Goal: Check status: Check status

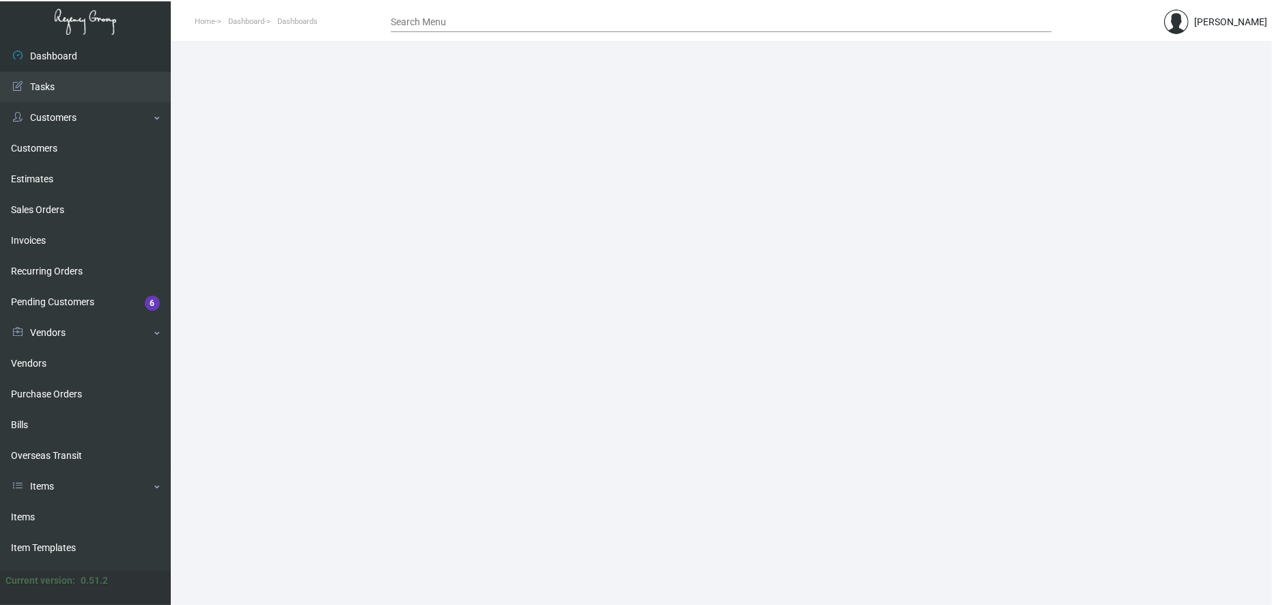
click at [110, 507] on link "Items" at bounding box center [85, 517] width 171 height 31
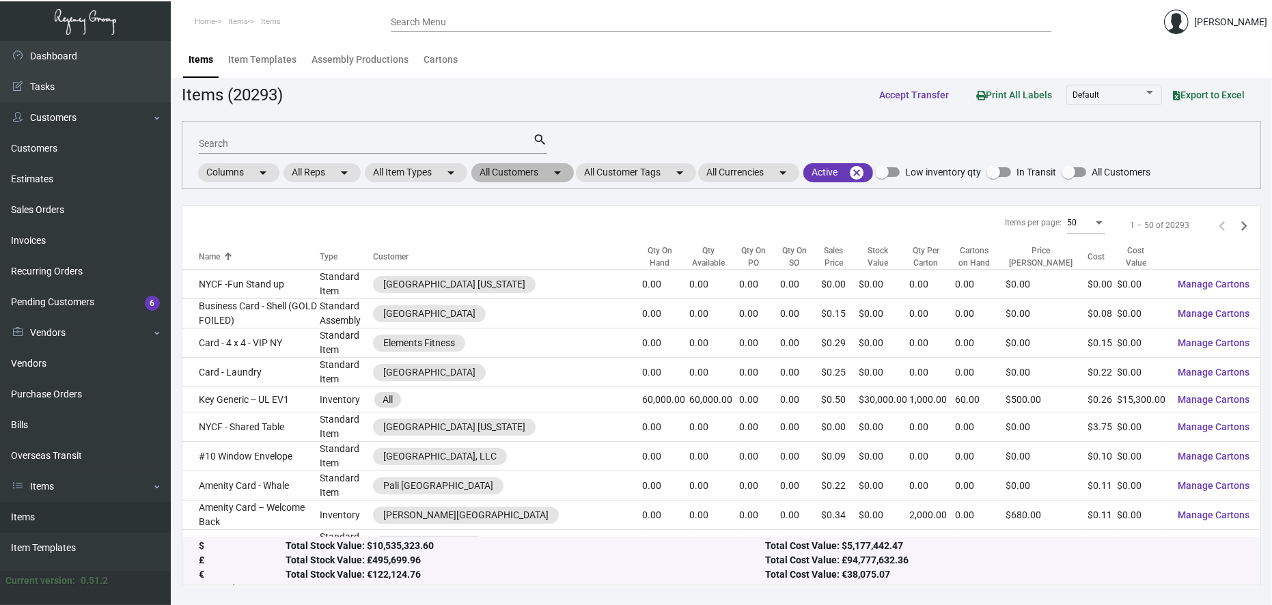
click at [540, 178] on mat-chip "All Customers arrow_drop_down" at bounding box center [522, 172] width 102 height 19
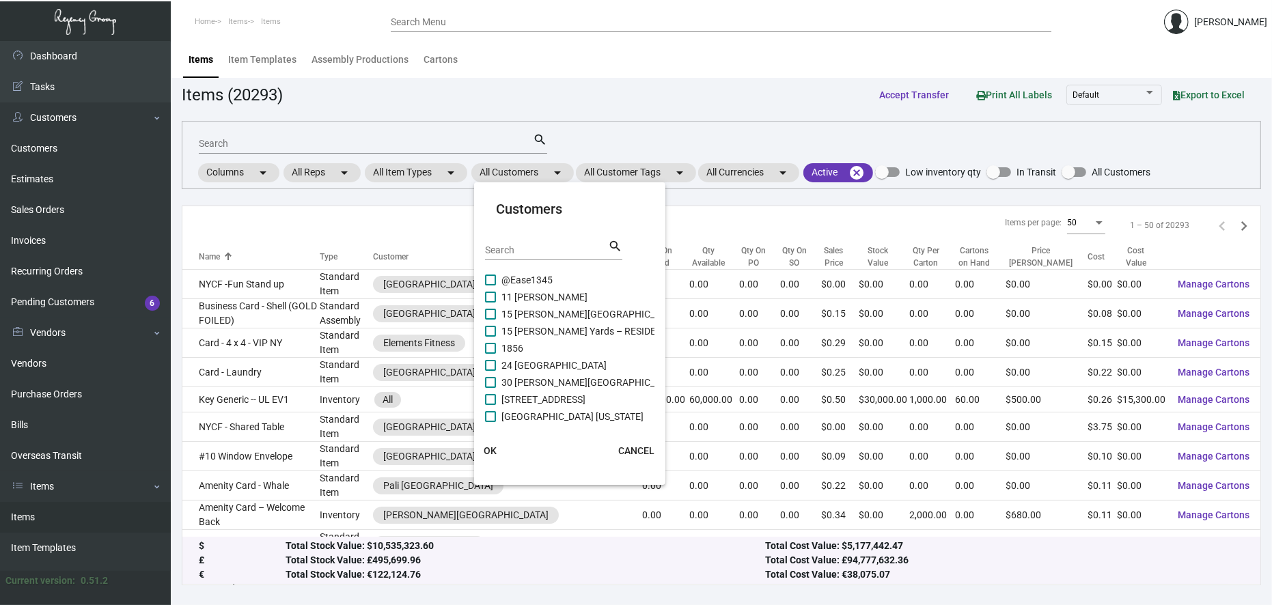
click at [570, 251] on input "Search" at bounding box center [546, 250] width 123 height 11
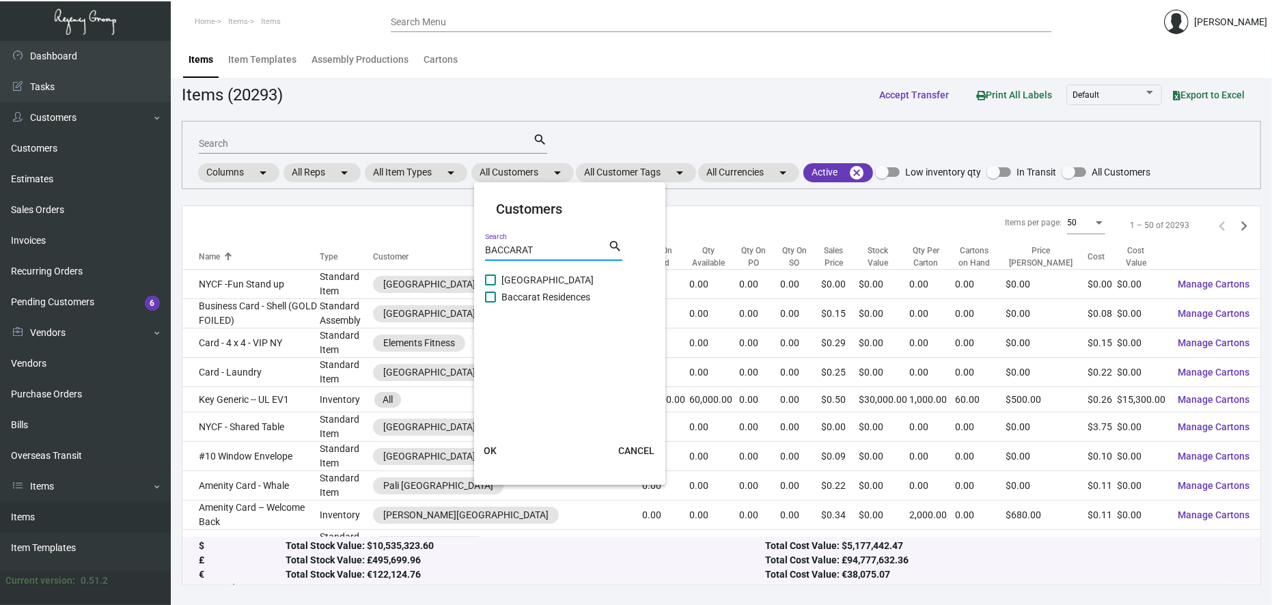
type input "BACCARAT"
click at [535, 289] on span "Baccarat Residences" at bounding box center [545, 297] width 89 height 16
click at [490, 303] on input "Baccarat Residences" at bounding box center [490, 303] width 1 height 1
checkbox input "true"
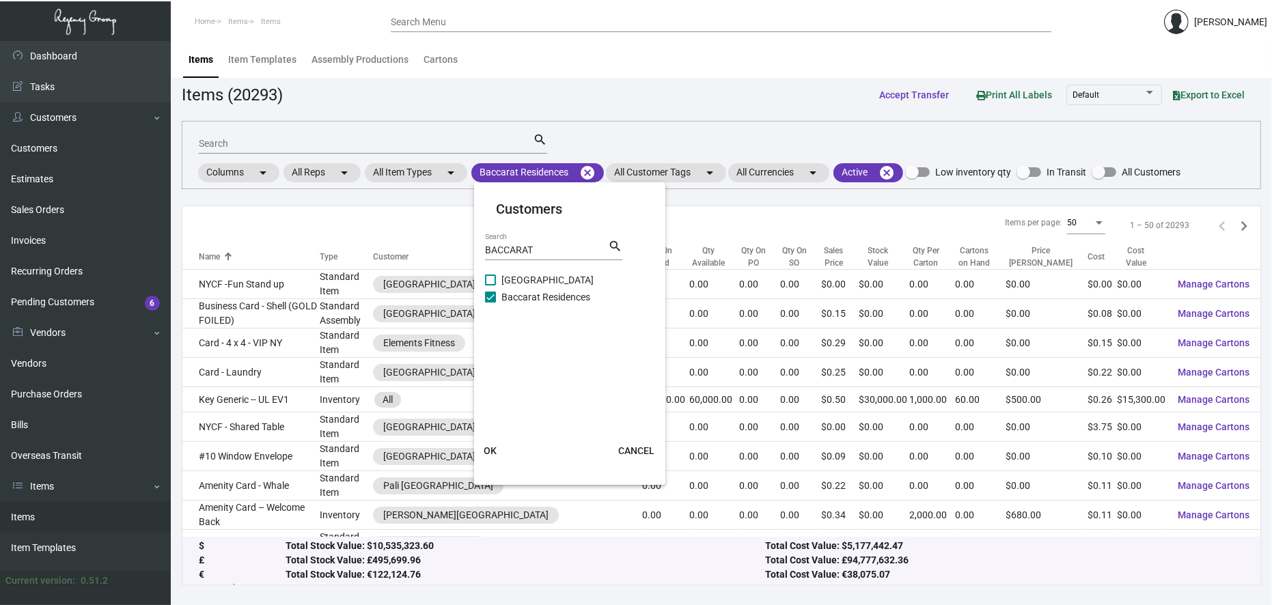
click at [533, 283] on span "[GEOGRAPHIC_DATA]" at bounding box center [547, 280] width 92 height 16
click at [490, 286] on input "[GEOGRAPHIC_DATA]" at bounding box center [490, 286] width 1 height 1
checkbox input "true"
click at [529, 291] on span "Baccarat Residences" at bounding box center [545, 297] width 89 height 16
click at [490, 303] on input "Baccarat Residences" at bounding box center [490, 303] width 1 height 1
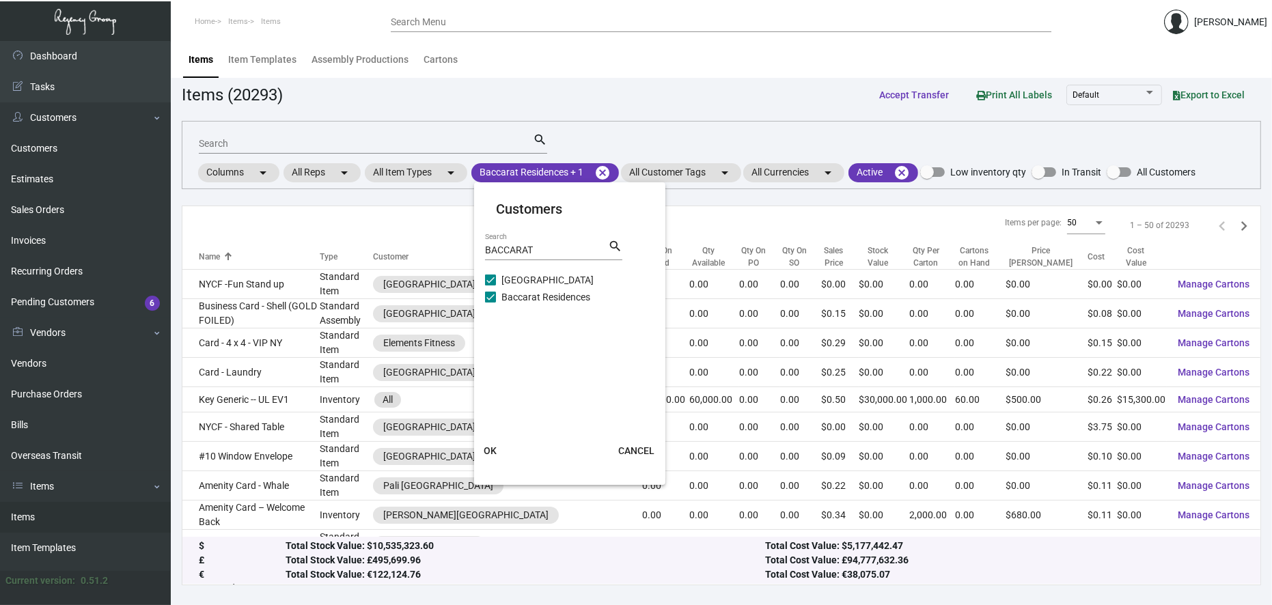
checkbox input "false"
click at [490, 451] on span "OK" at bounding box center [490, 450] width 13 height 11
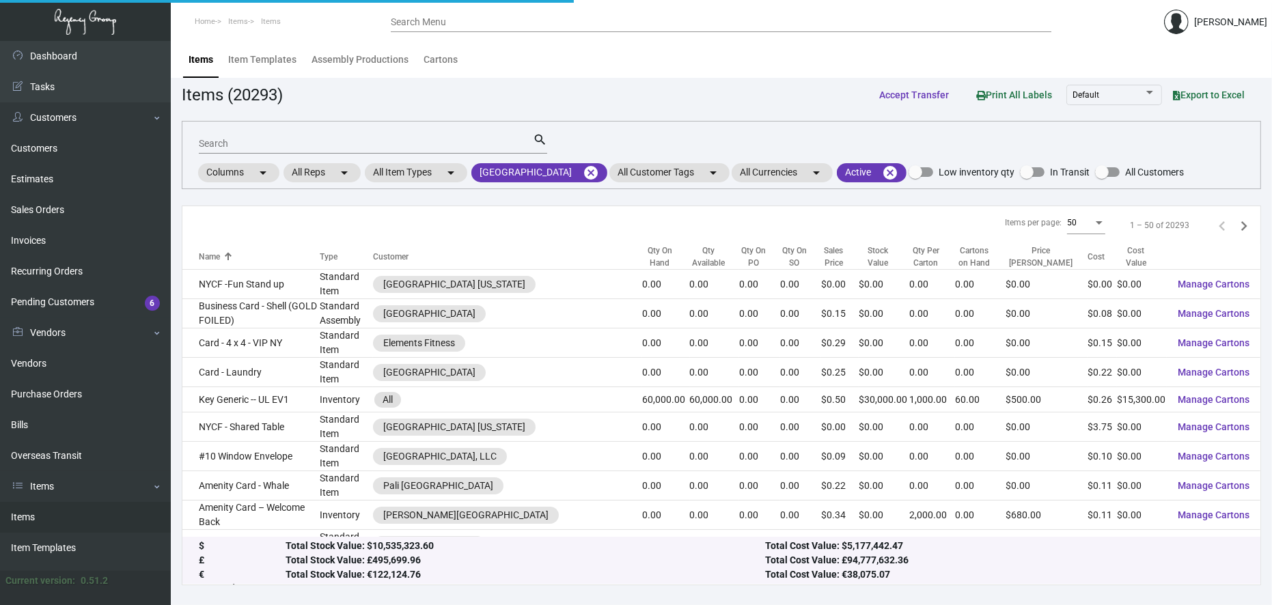
click at [379, 147] on input "Search" at bounding box center [366, 144] width 334 height 11
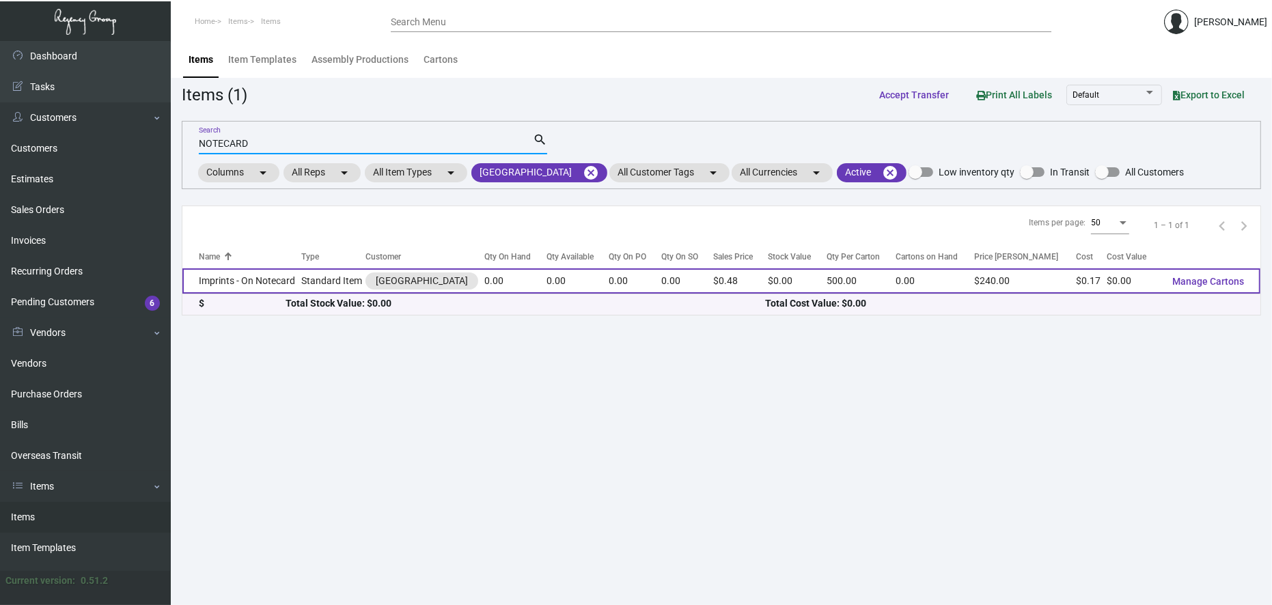
type input "NOTECARD"
click at [281, 283] on td "Imprints - On Notecard" at bounding box center [241, 280] width 119 height 25
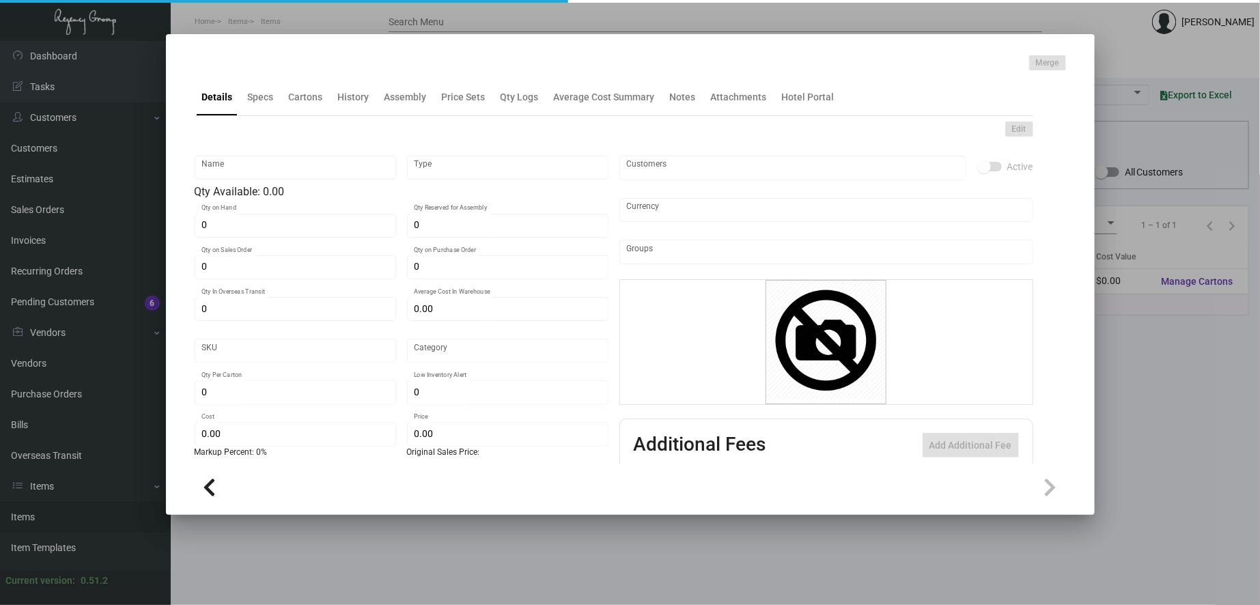
type input "Imprints - On Notecard"
type input "Standard Item"
type input "$ 0.00"
type input "BCRT-Notecard-59"
type input "Standard"
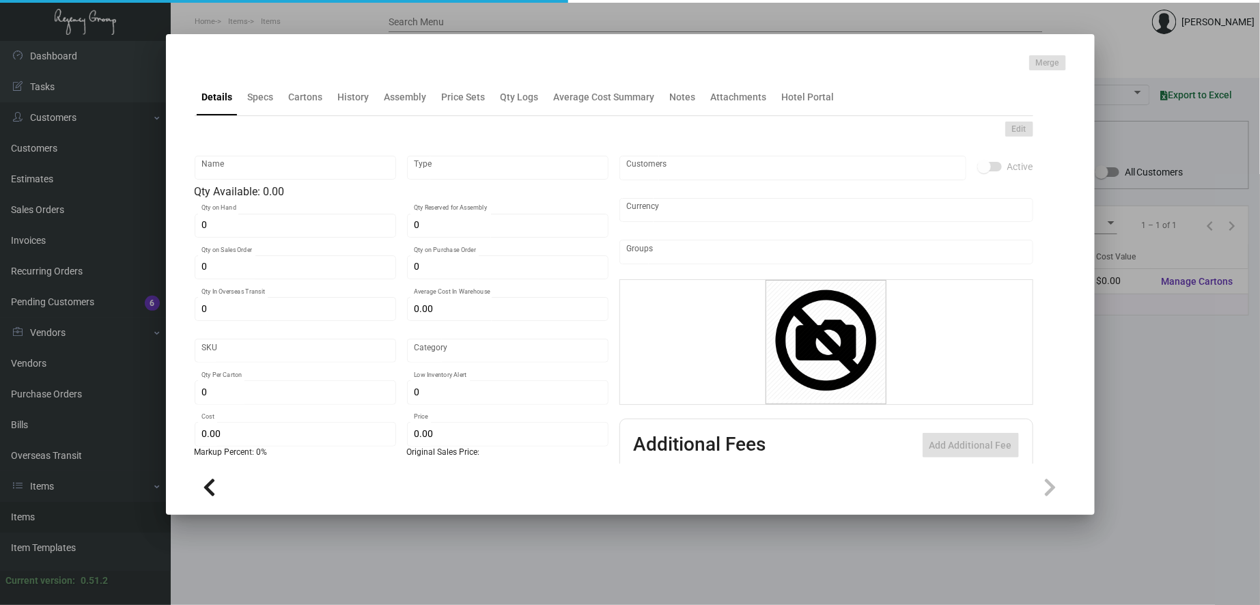
type input "500"
type input "$ 0.17"
type input "$ 0.48"
checkbox input "true"
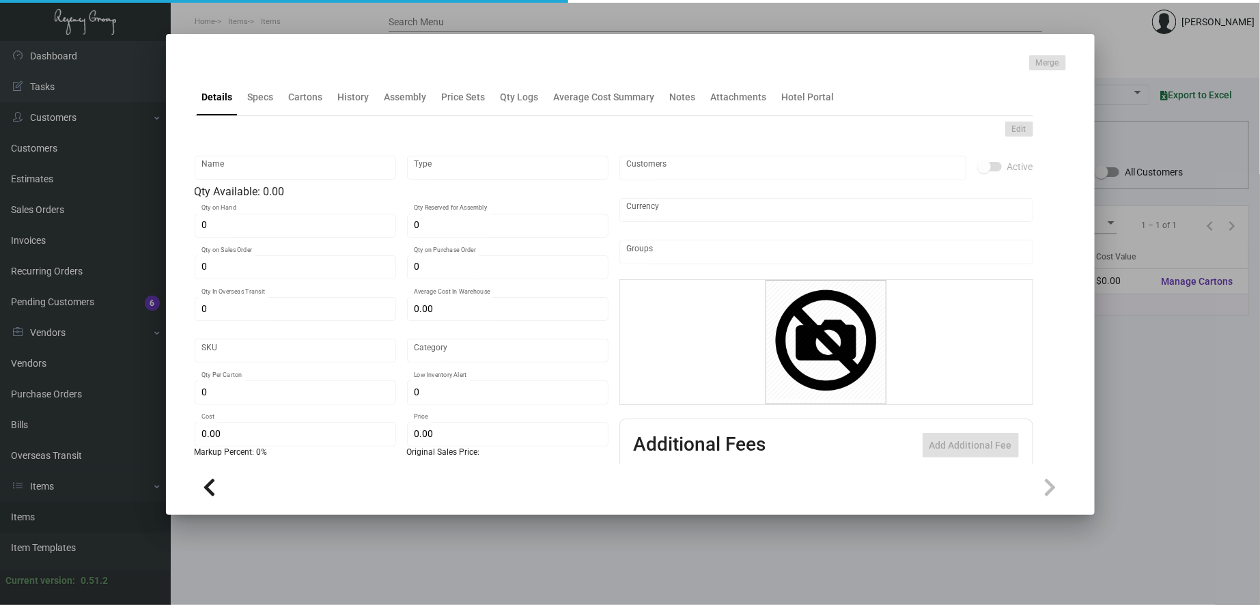
type input "United States Dollar $"
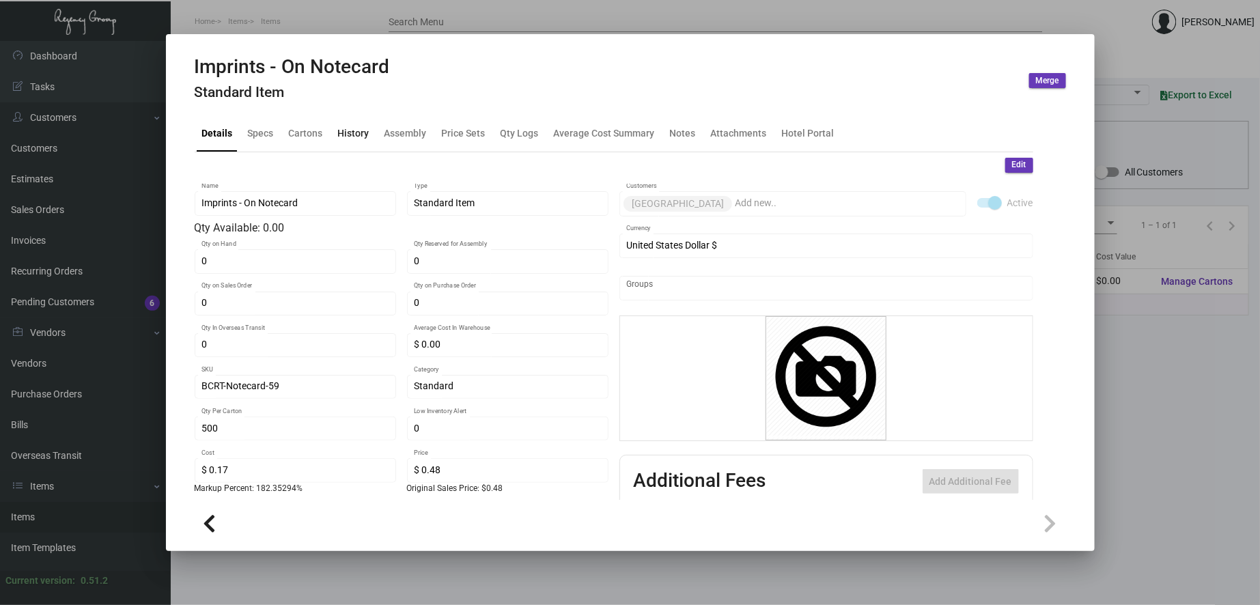
drag, startPoint x: 355, startPoint y: 131, endPoint x: 522, endPoint y: 137, distance: 166.7
click at [357, 131] on div "History" at bounding box center [353, 133] width 31 height 14
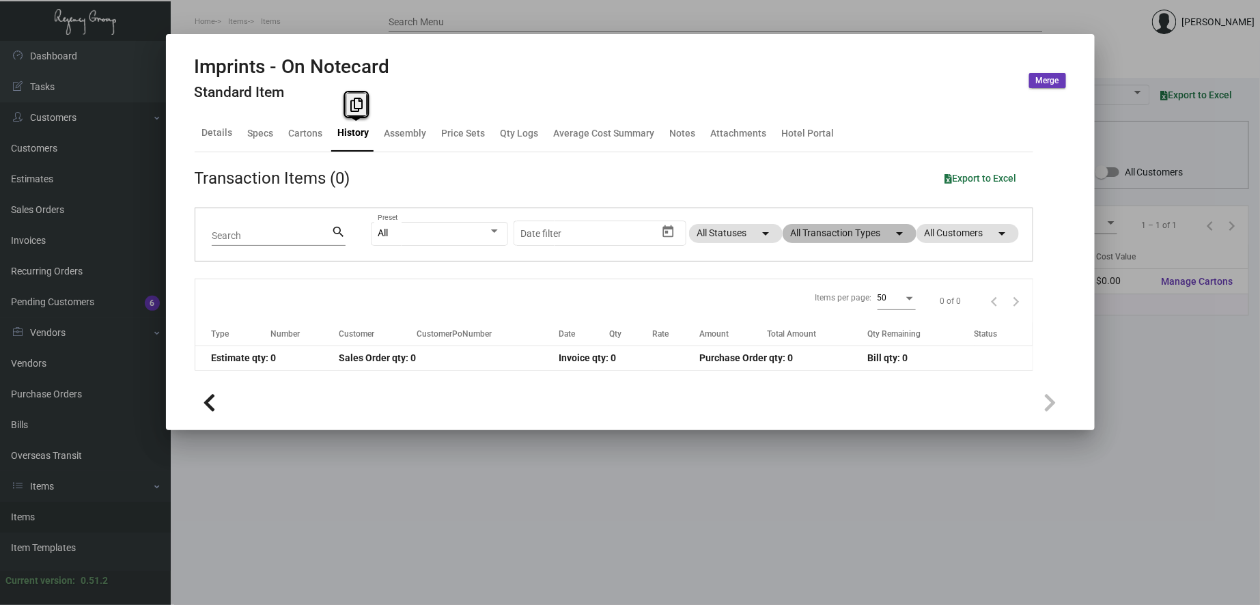
click at [892, 229] on mat-icon "arrow_drop_down" at bounding box center [900, 233] width 16 height 16
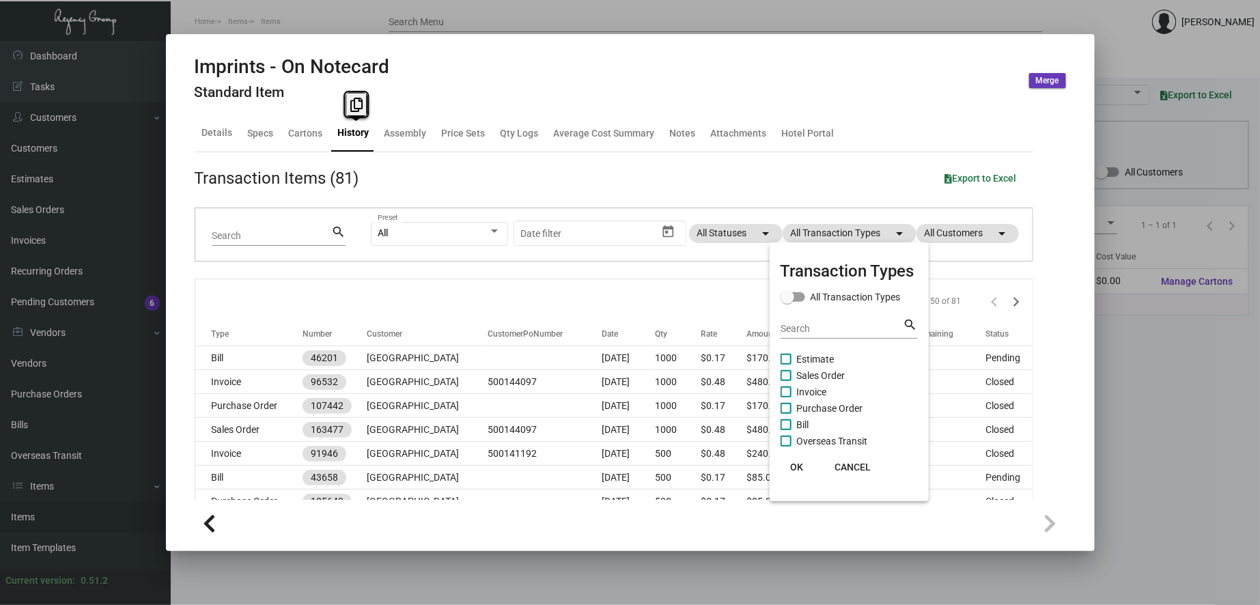
click at [825, 404] on span "Purchase Order" at bounding box center [830, 408] width 66 height 16
click at [786, 414] on input "Purchase Order" at bounding box center [785, 414] width 1 height 1
checkbox input "true"
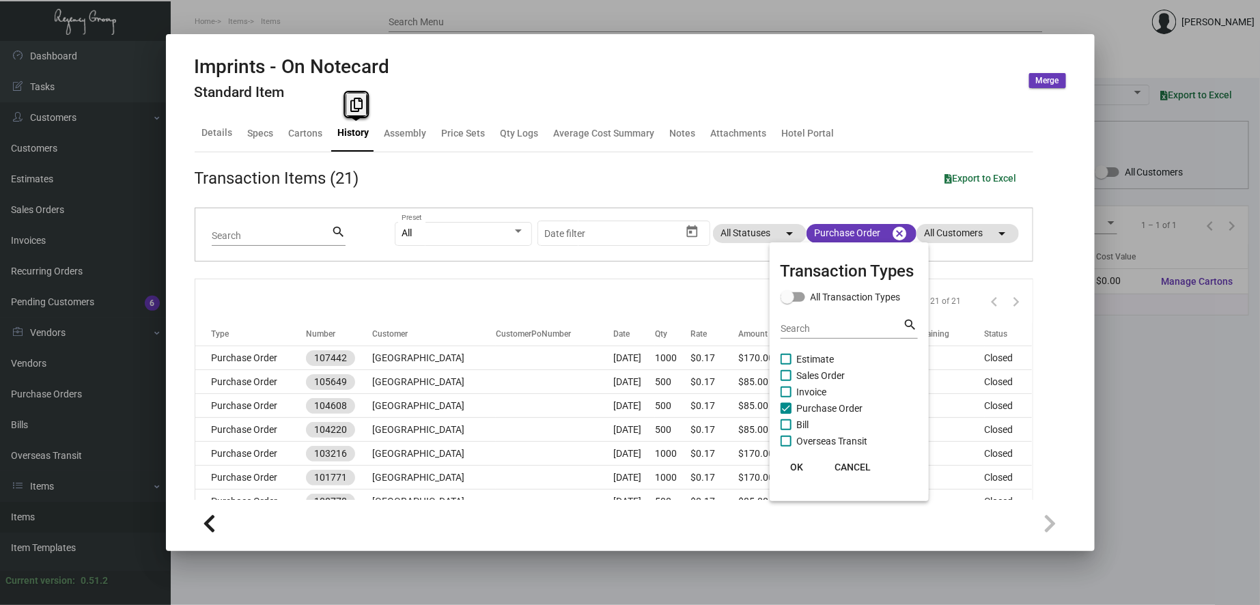
click at [795, 469] on span "OK" at bounding box center [796, 467] width 13 height 11
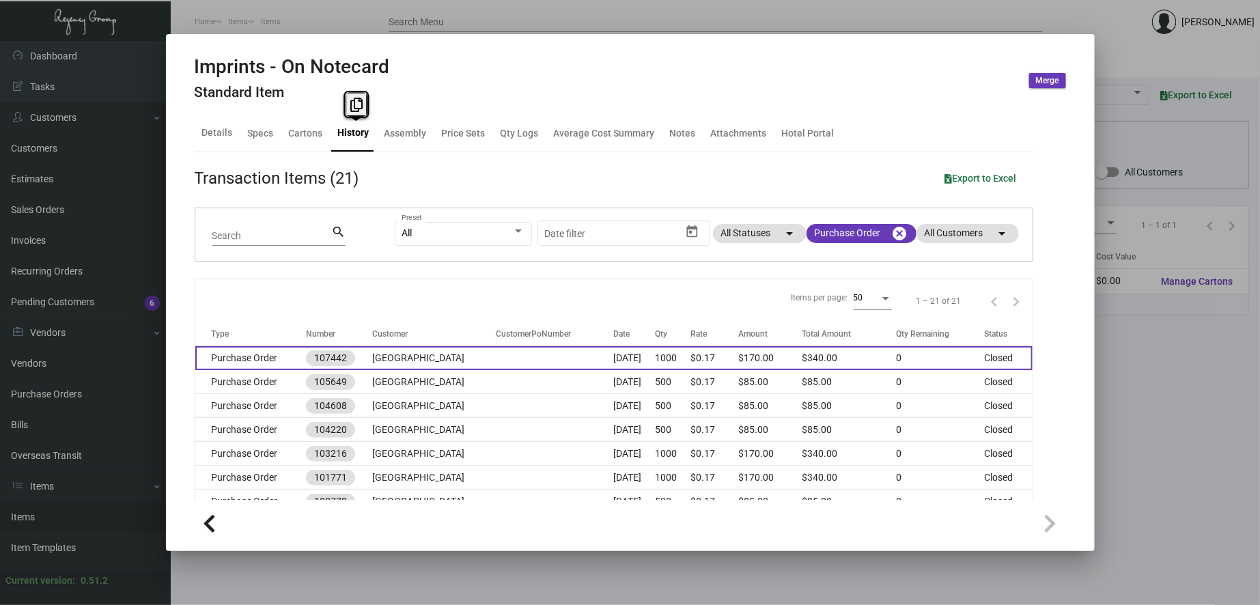
click at [419, 357] on td "[GEOGRAPHIC_DATA]" at bounding box center [434, 358] width 124 height 24
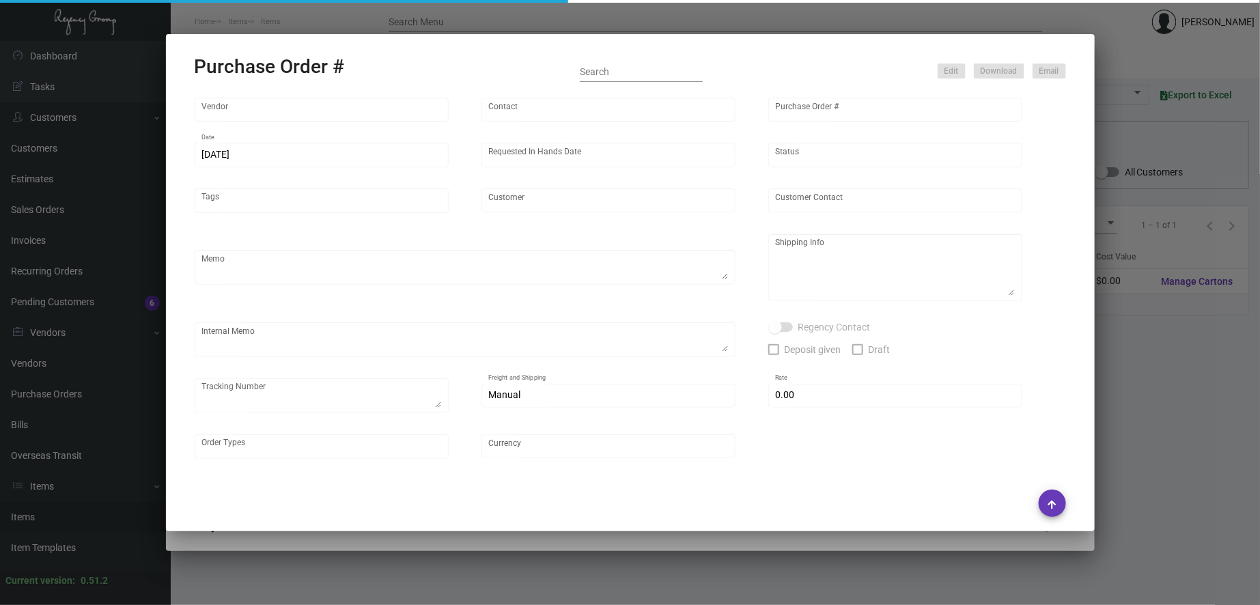
type input "TK Printing Group Inc"
type input "TK Printing Group Inc. - Place Order"
type input "107442"
type input "[DATE]"
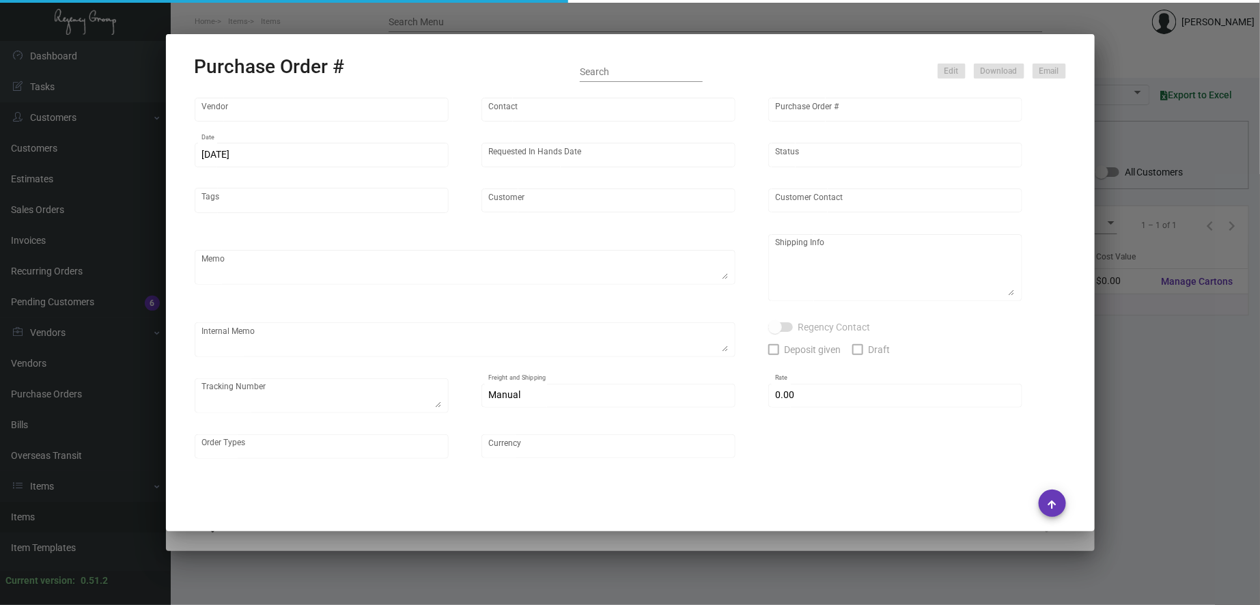
type input "[GEOGRAPHIC_DATA]"
type input "[PERSON_NAME]"
type textarea "***ANY PRICE DISCREPANCY MUST BE CALLED OUT PRIOR TO PROCEEDING WITH THIS ORDER…"
type textarea "[GEOGRAPHIC_DATA] - [PERSON_NAME] [STREET_ADDRESS][US_STATE]"
type textarea "Vendor shipped to [GEOGRAPHIC_DATA] Cost $11.30. By Desean [DATE]."
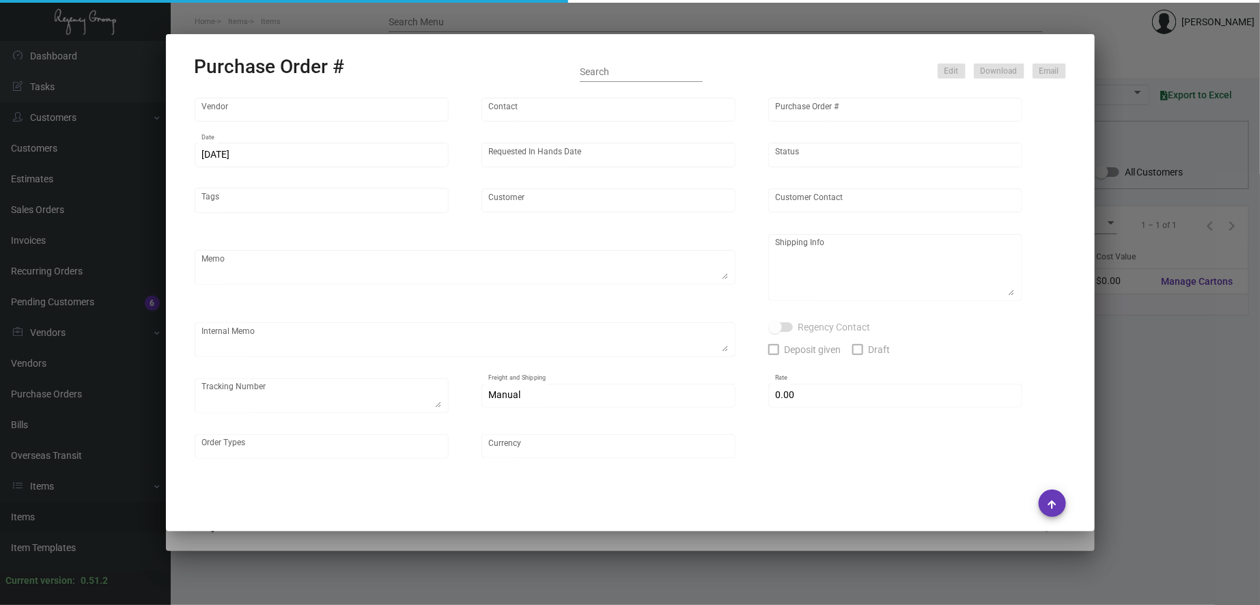
type textarea "1Z1AY2760393680950"
type input "$ 0.00"
type input "United States Dollar $"
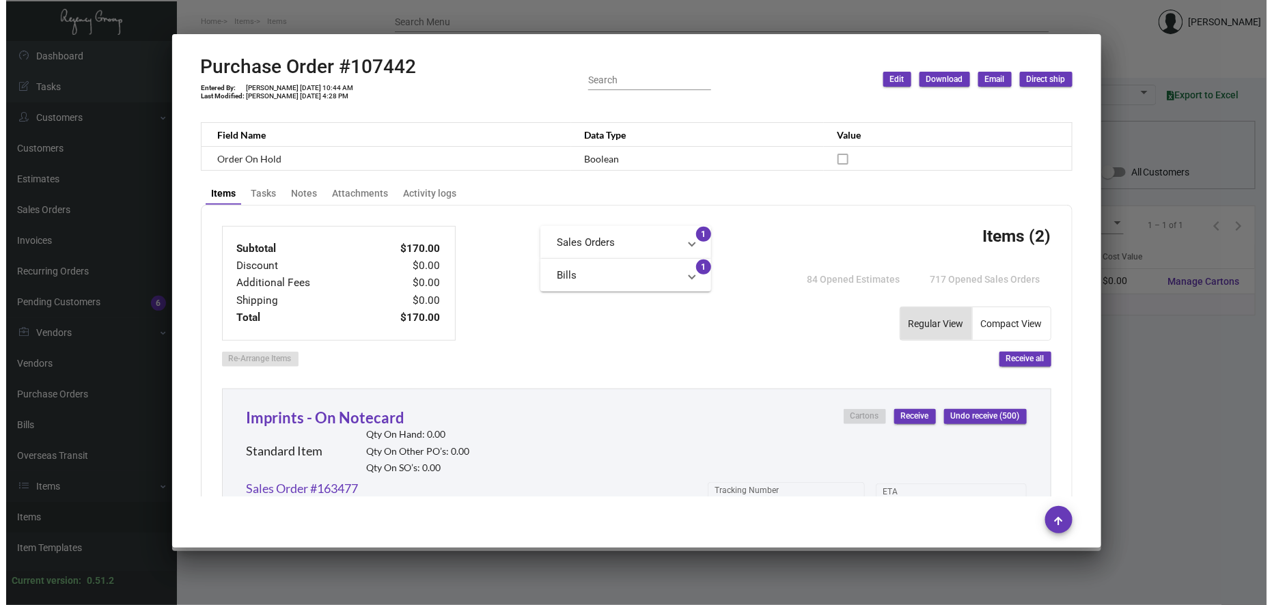
scroll to position [759, 0]
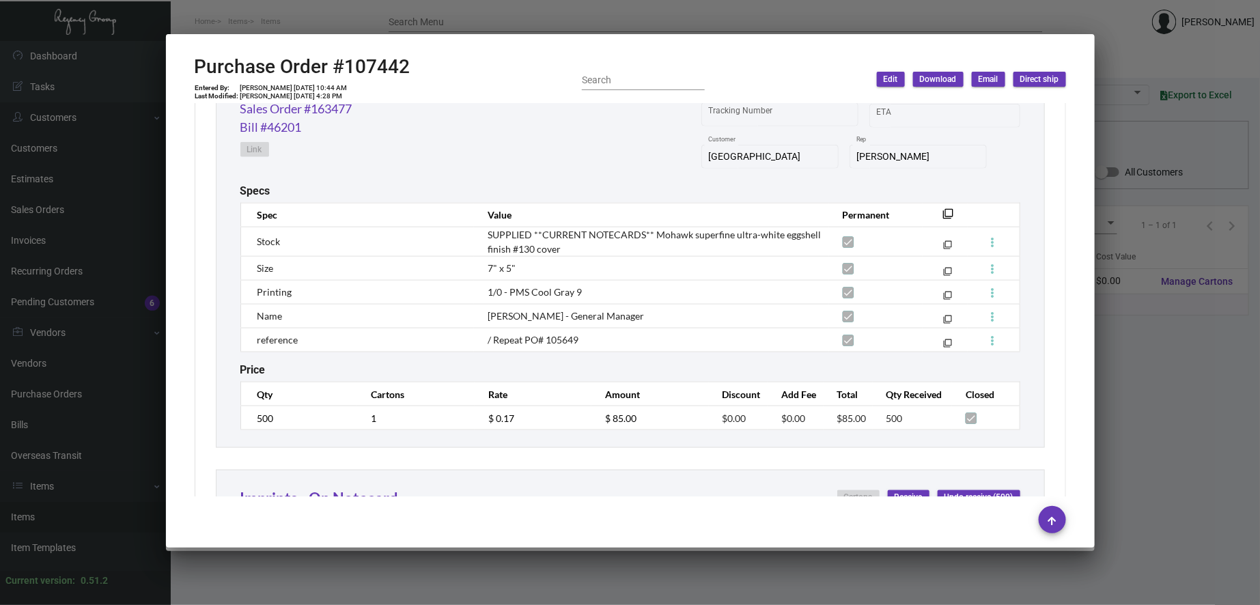
click at [415, 147] on div "Sales Order #163477 Bill #46201 Link Tracking Number Start date – ETA Baccarat …" at bounding box center [630, 142] width 780 height 85
click at [823, 596] on div at bounding box center [630, 302] width 1260 height 605
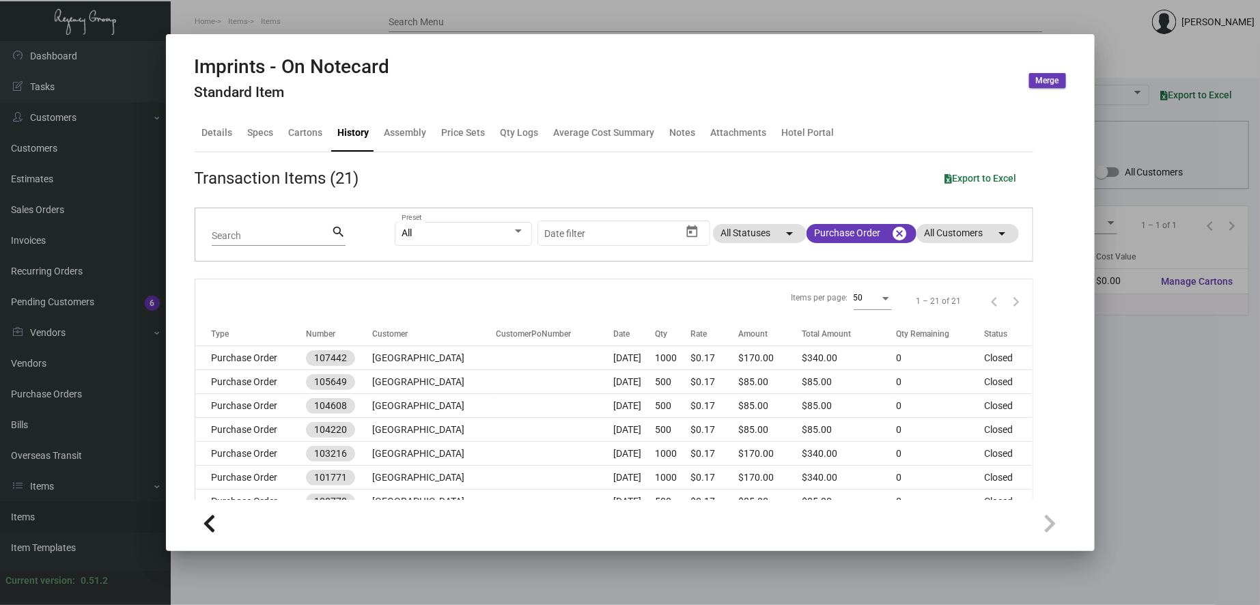
click at [74, 492] on div at bounding box center [630, 302] width 1260 height 605
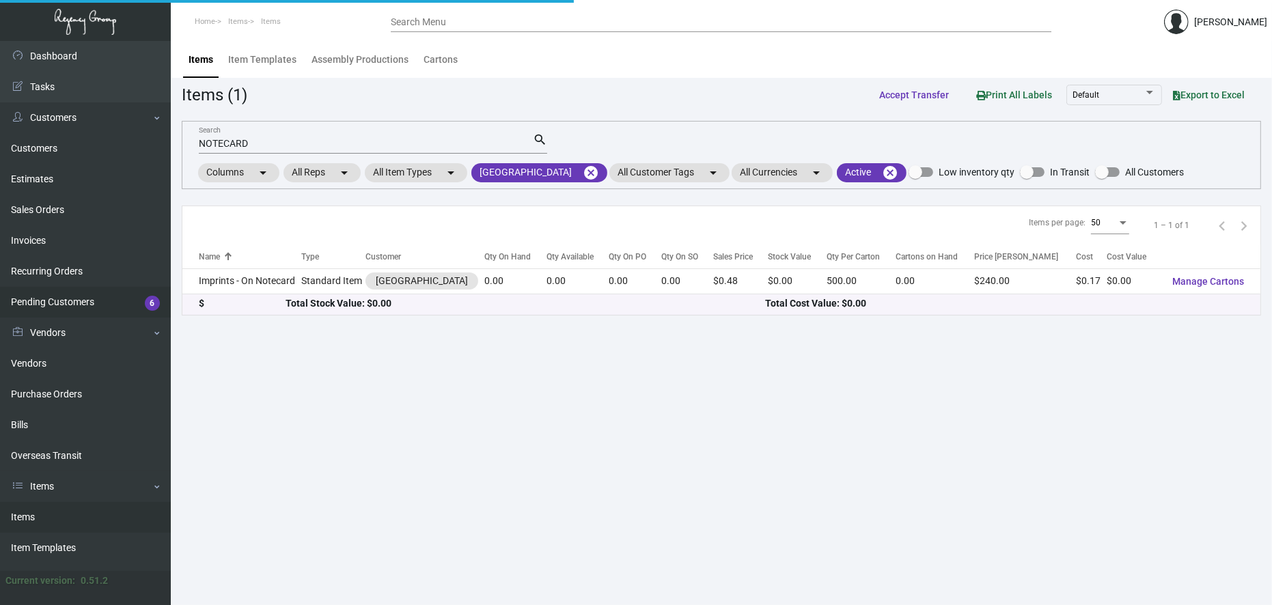
click at [63, 402] on link "Purchase Orders" at bounding box center [85, 394] width 171 height 31
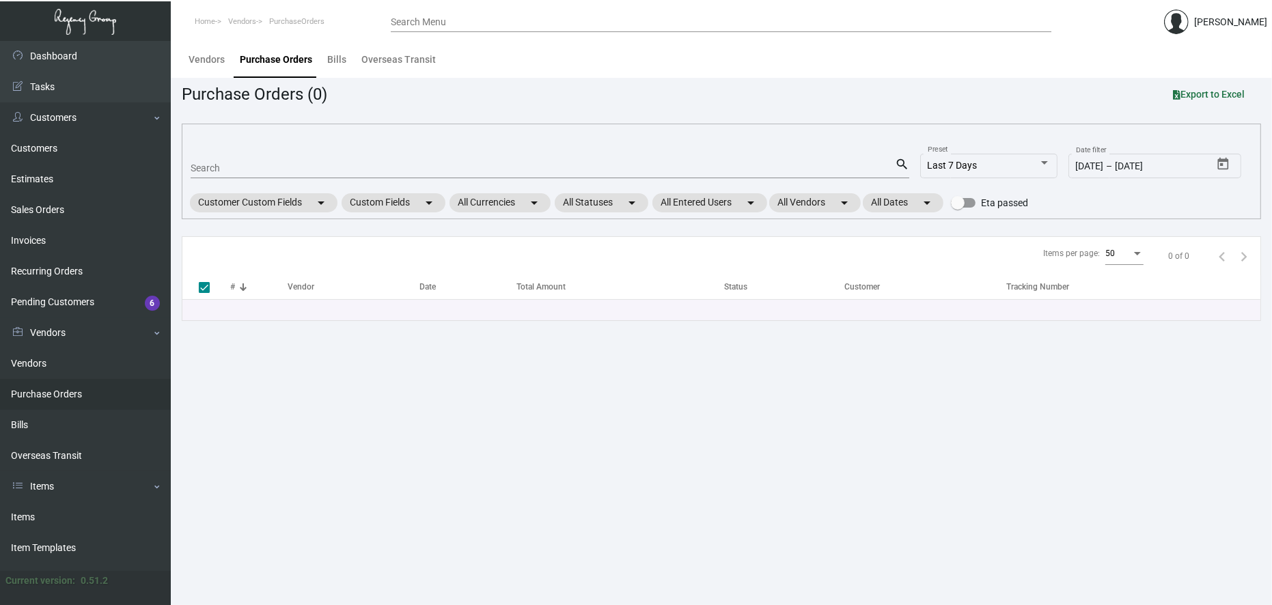
click at [273, 165] on input "Search" at bounding box center [543, 168] width 704 height 11
type input "10244"
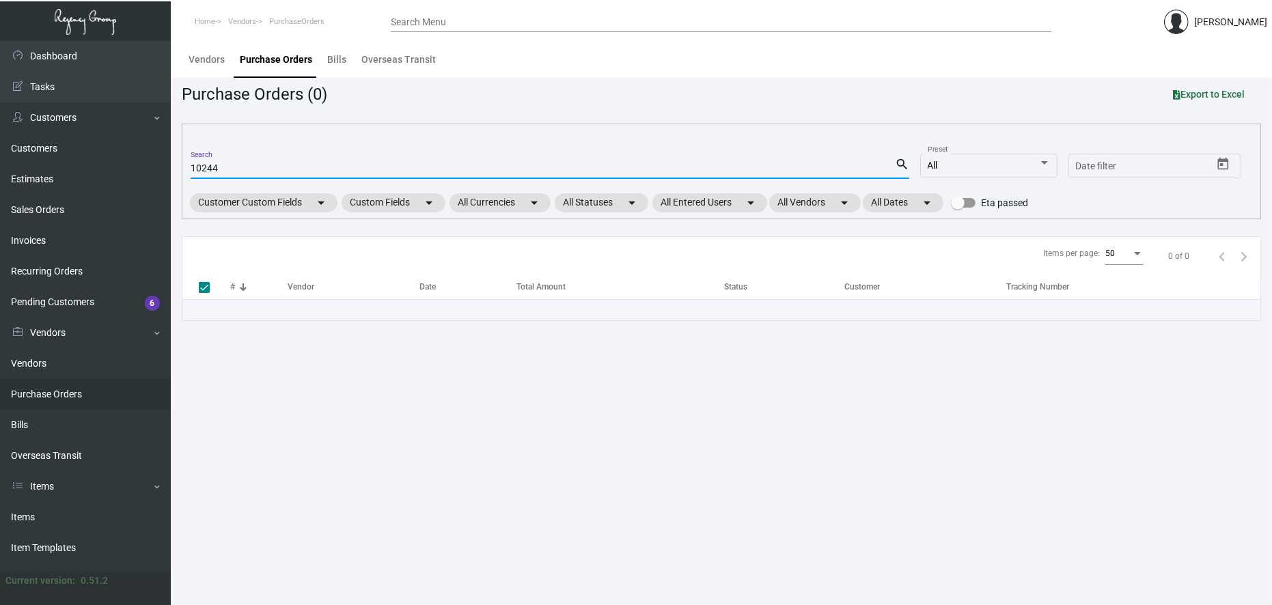
type input "102444"
checkbox input "false"
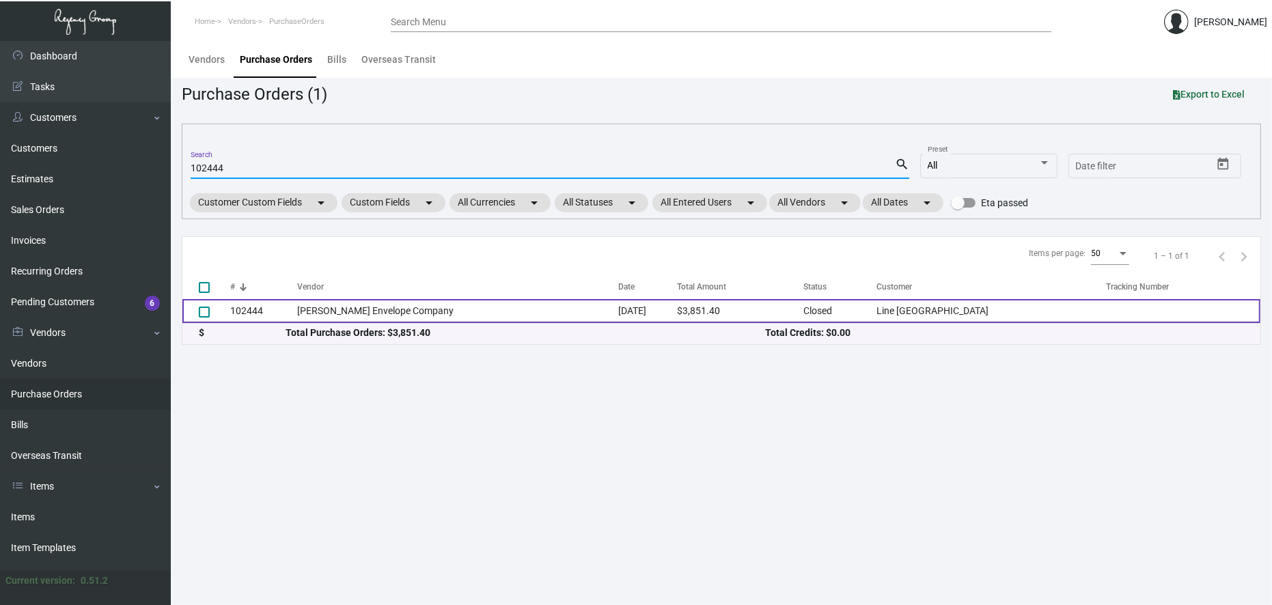
type input "102444"
click at [333, 312] on td "[PERSON_NAME] Envelope Company" at bounding box center [457, 311] width 321 height 24
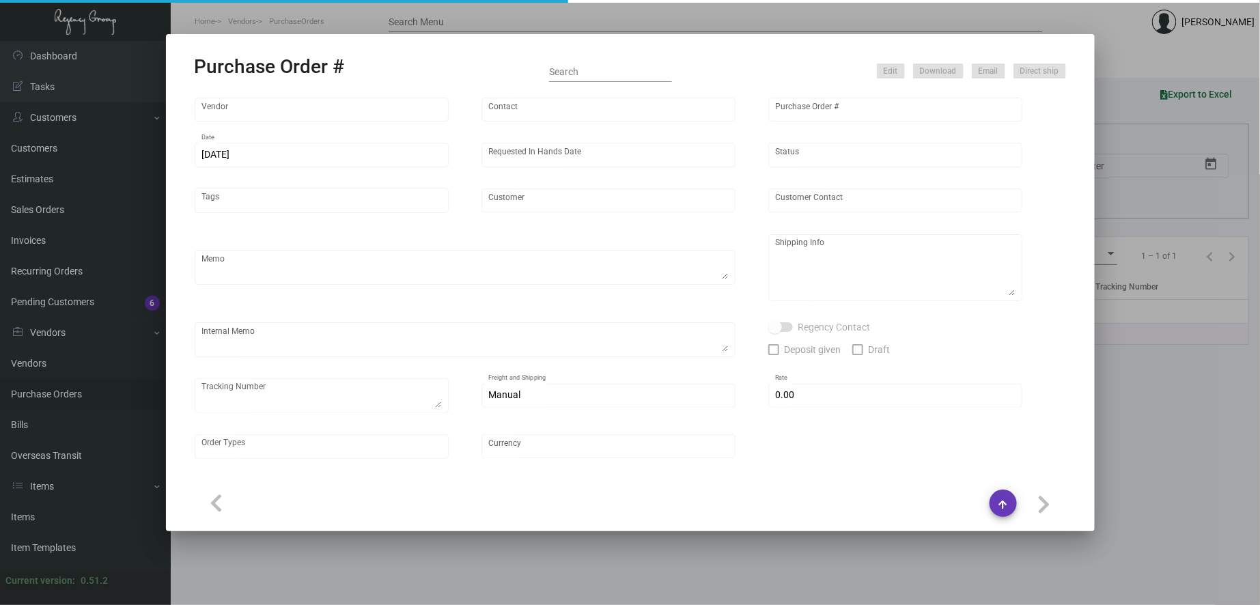
type input "[PERSON_NAME] Envelope Company"
type input "[PERSON_NAME]"
type input "102444"
type input "[DATE]"
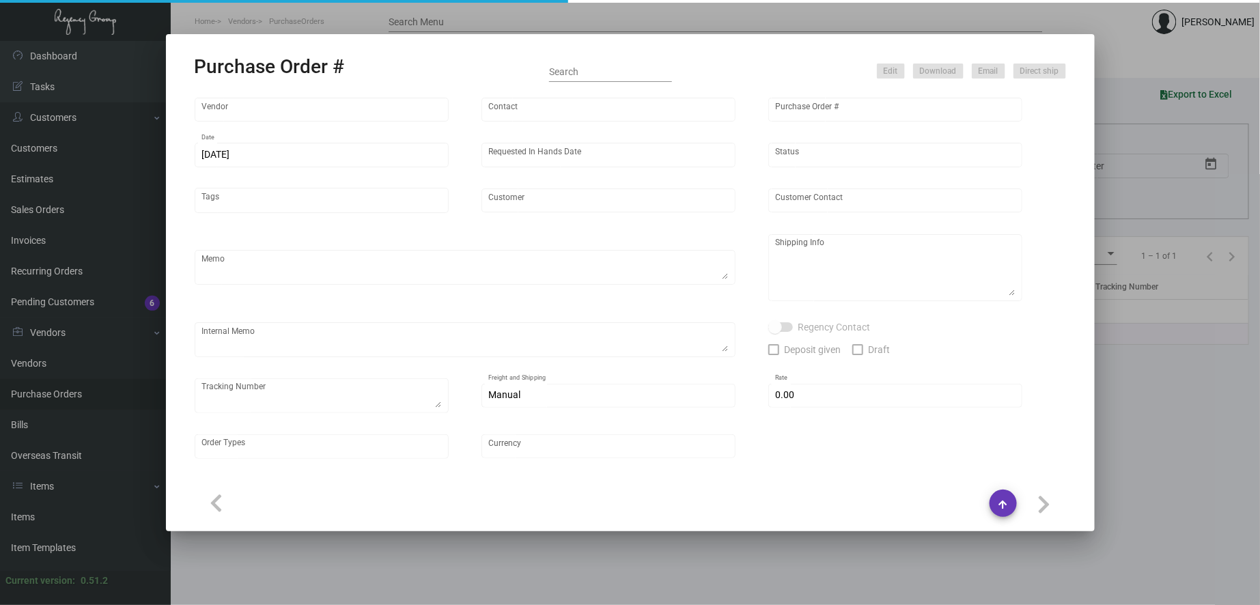
type input "Line [GEOGRAPHIC_DATA]"
type textarea "PLEASE SEND PDF PROOFS TO OUR ART TEAM ; [EMAIL_ADDRESS][DOMAIN_NAME] WITH ME I…"
type textarea "Regency Group NJ - [PERSON_NAME] [STREET_ADDRESS]"
type textarea "12.1 - Proofs sent over; APPROVED. 12.6 - Vendor noted that paper has arrived a…"
checkbox input "true"
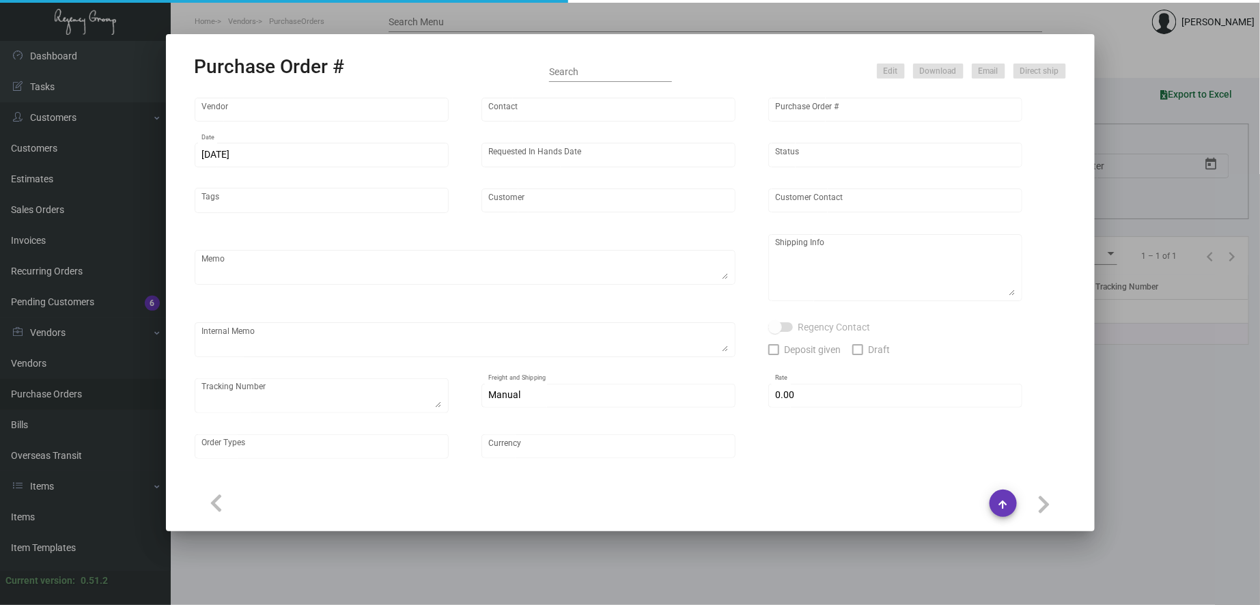
type input "$ 0.00"
type input "United States Dollar $"
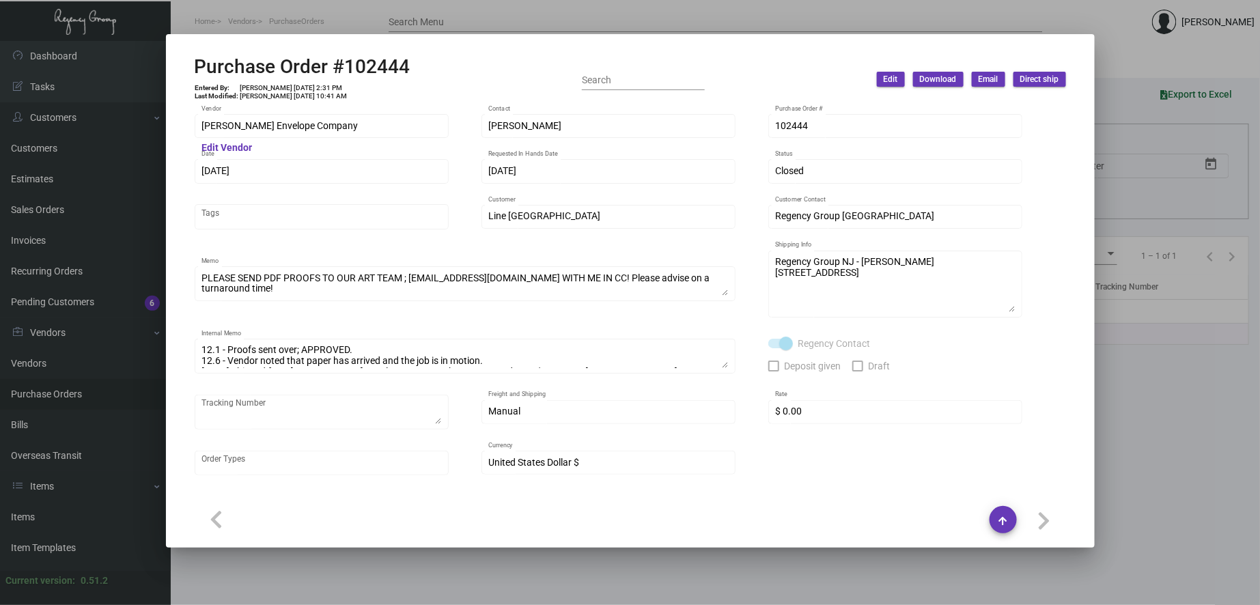
click at [420, 24] on div at bounding box center [630, 302] width 1260 height 605
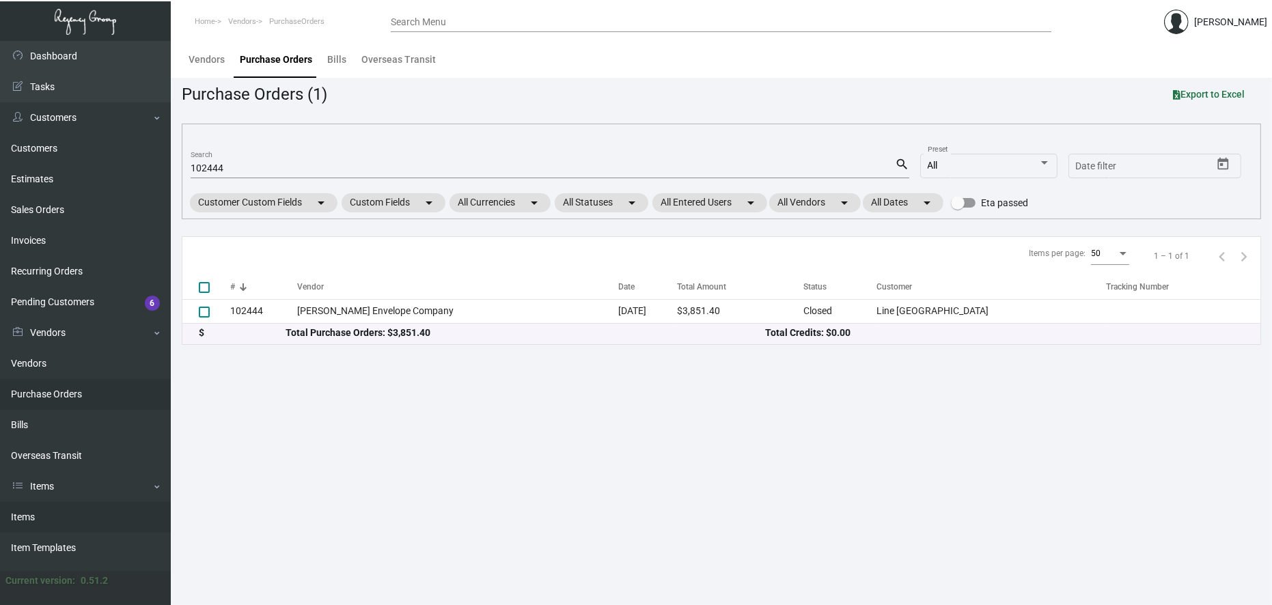
click at [44, 520] on link "Items" at bounding box center [85, 517] width 171 height 31
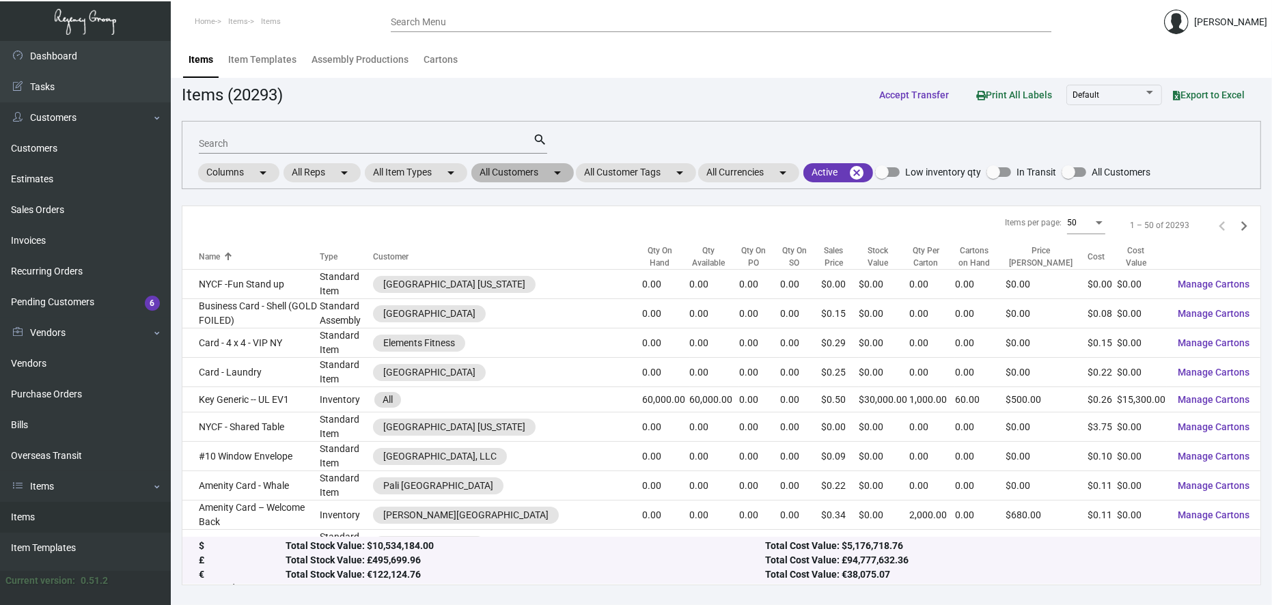
click at [564, 169] on mat-icon "arrow_drop_down" at bounding box center [557, 173] width 16 height 16
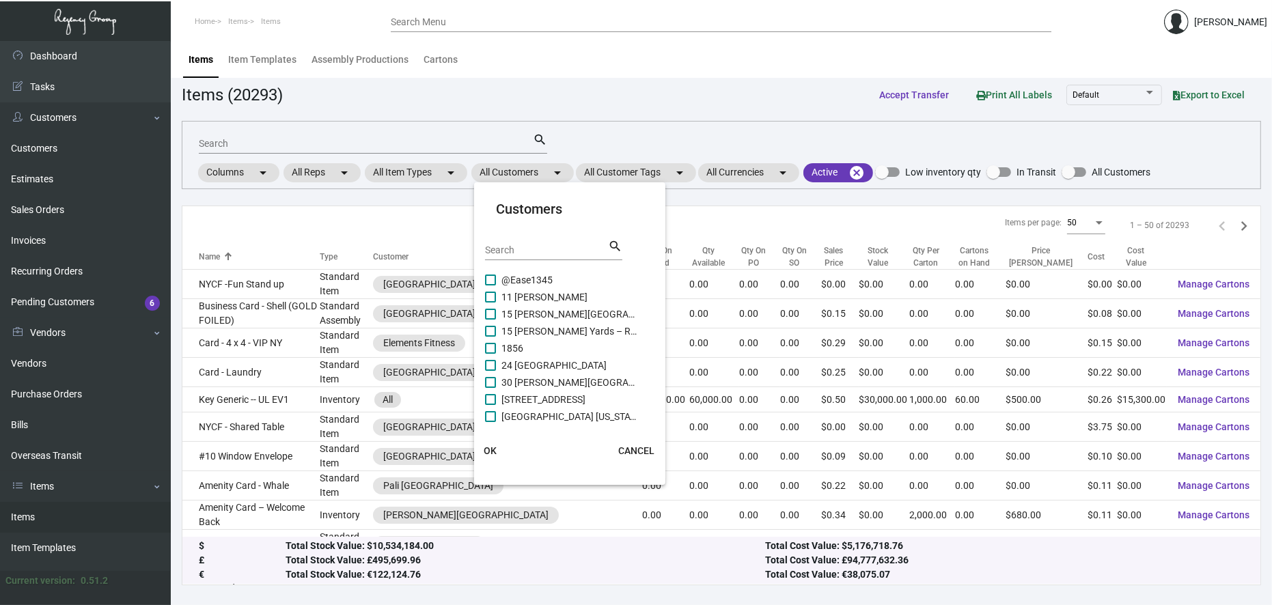
click at [569, 254] on input "Search" at bounding box center [546, 250] width 123 height 11
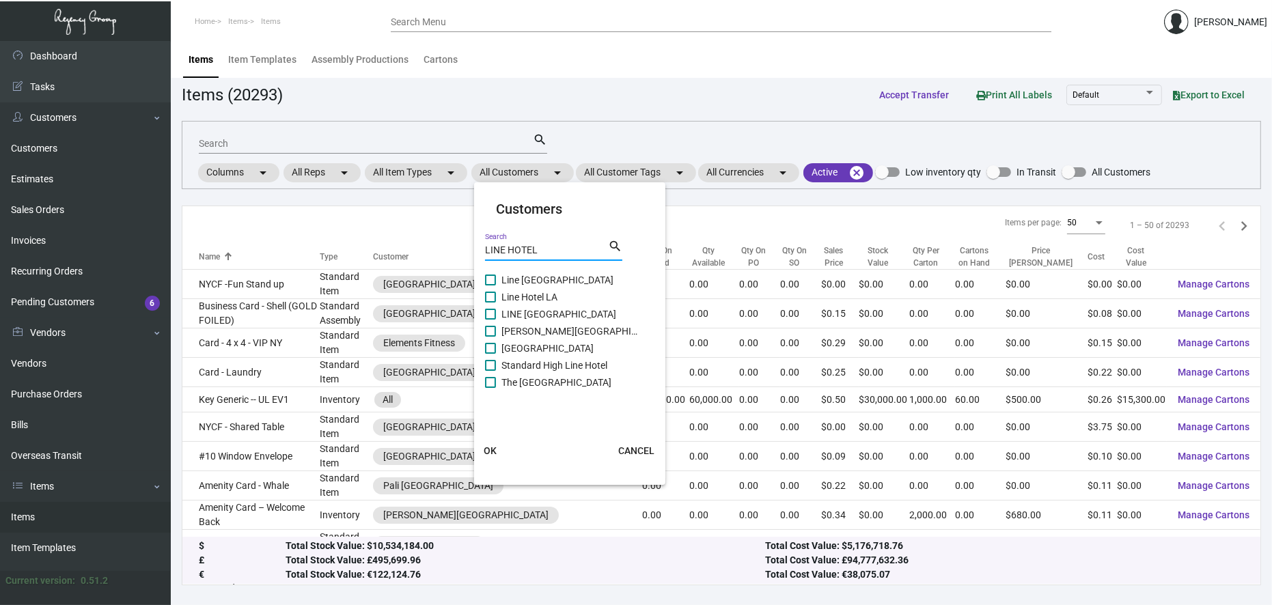
type input "LINE HOTEL"
click at [525, 272] on span "Line [GEOGRAPHIC_DATA]" at bounding box center [569, 280] width 137 height 16
click at [490, 286] on input "Line [GEOGRAPHIC_DATA]" at bounding box center [490, 286] width 1 height 1
checkbox input "true"
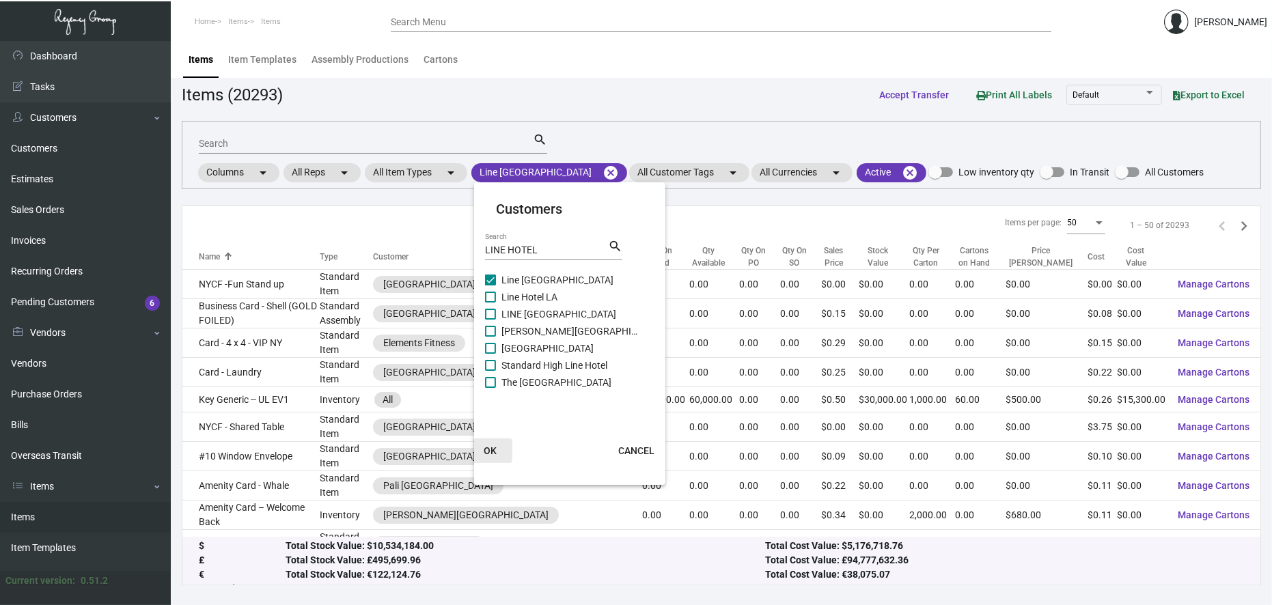
click at [496, 451] on span "OK" at bounding box center [490, 450] width 13 height 11
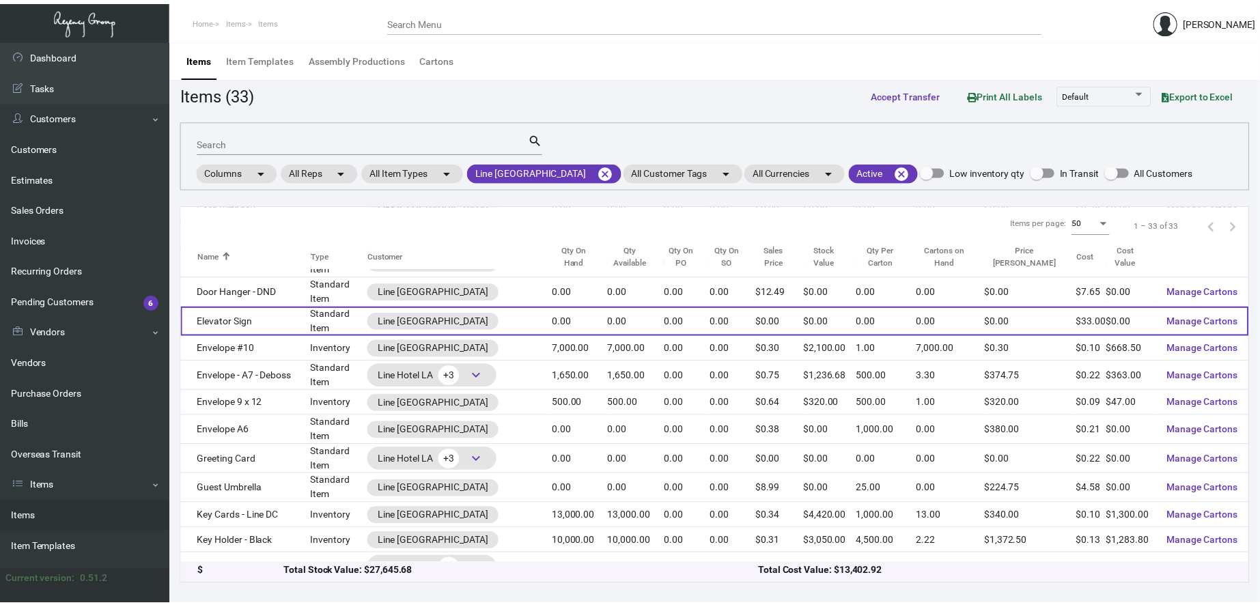
scroll to position [379, 0]
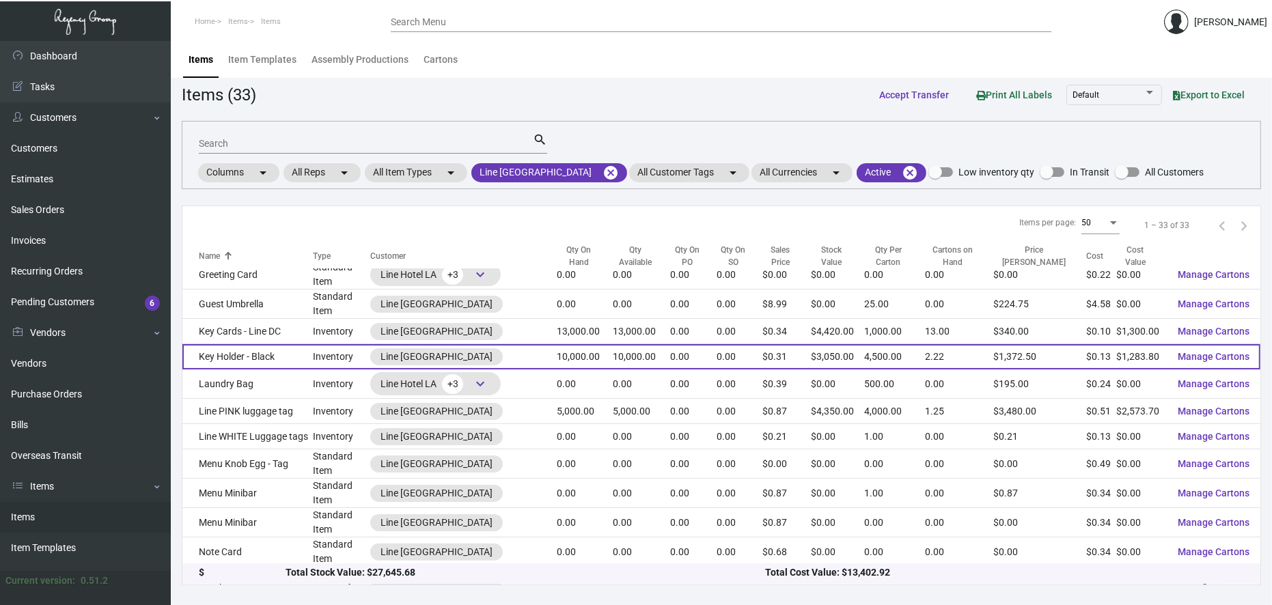
click at [287, 344] on td "Key Holder - Black" at bounding box center [247, 356] width 131 height 25
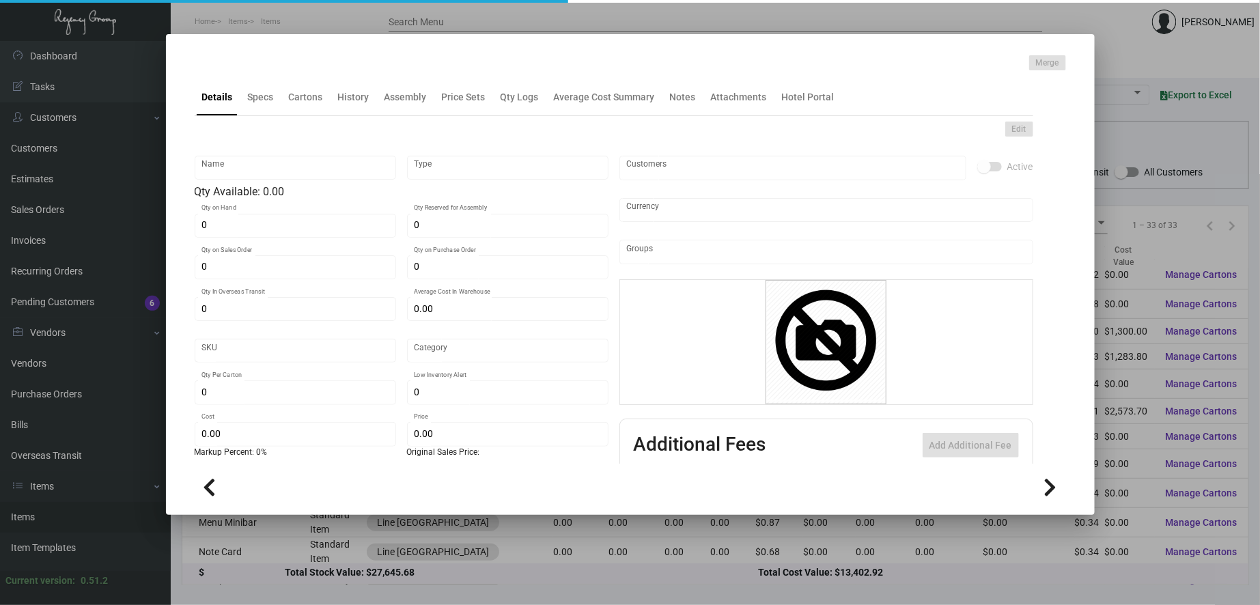
type input "Key Holder - Black"
type input "Inventory"
type input "10,000"
type input "$ 0.17873"
type input "LIDC-Key Holder-46"
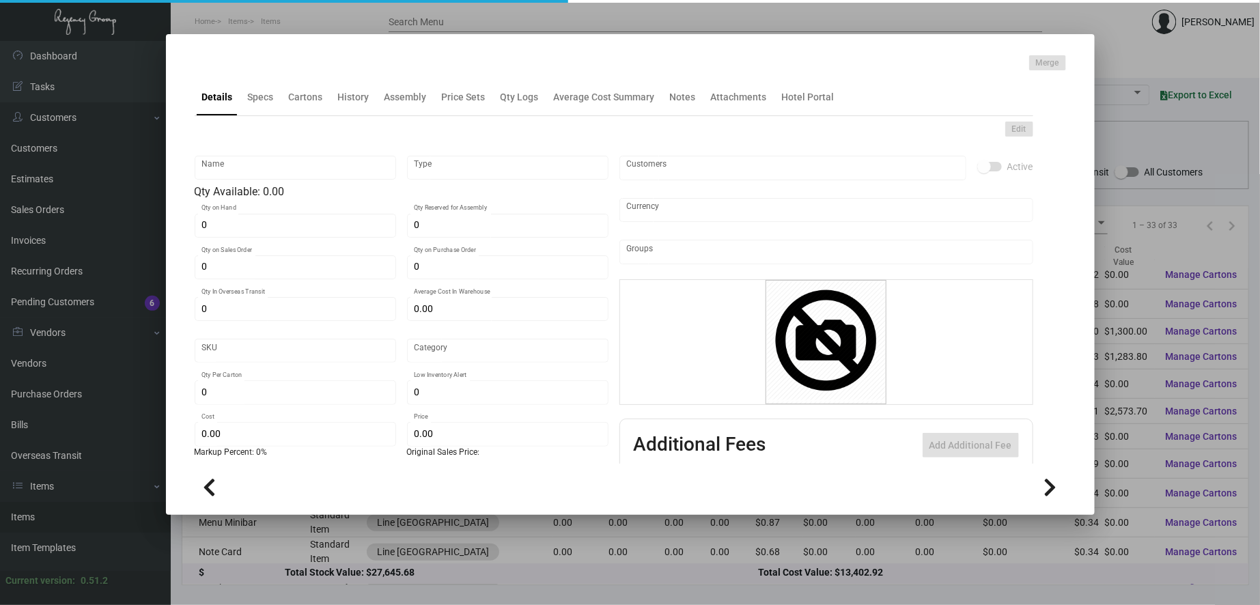
type input "Standard"
type input "4,500"
type input "$ 0.12838"
type input "$ 0.305"
checkbox input "true"
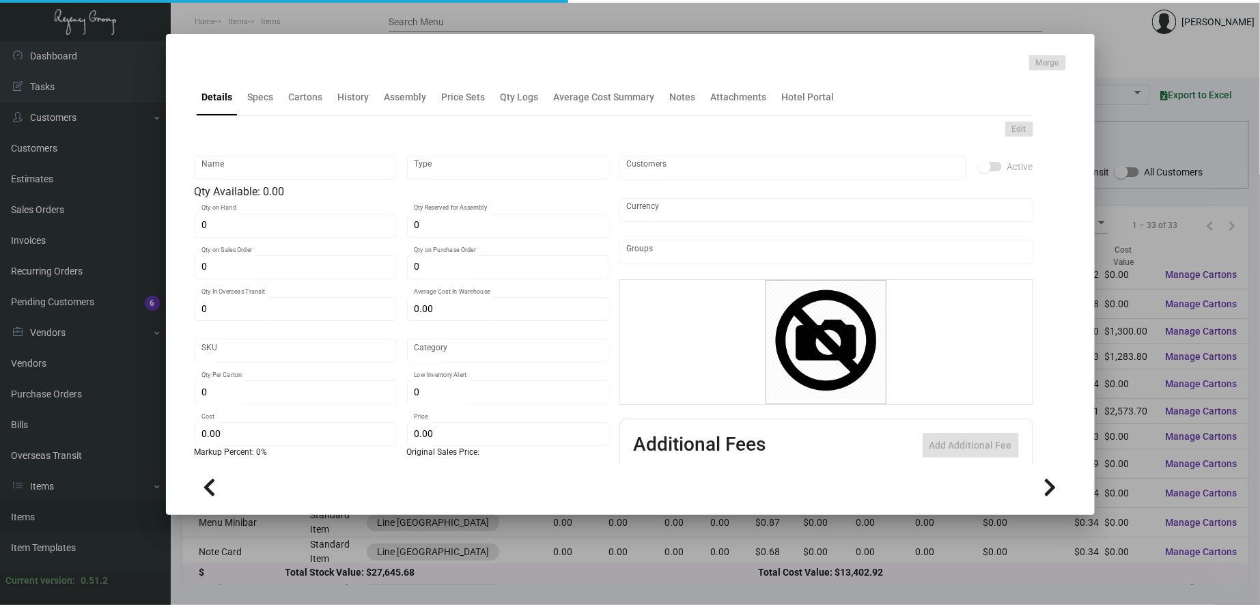
checkbox input "true"
type input "United States Dollar $"
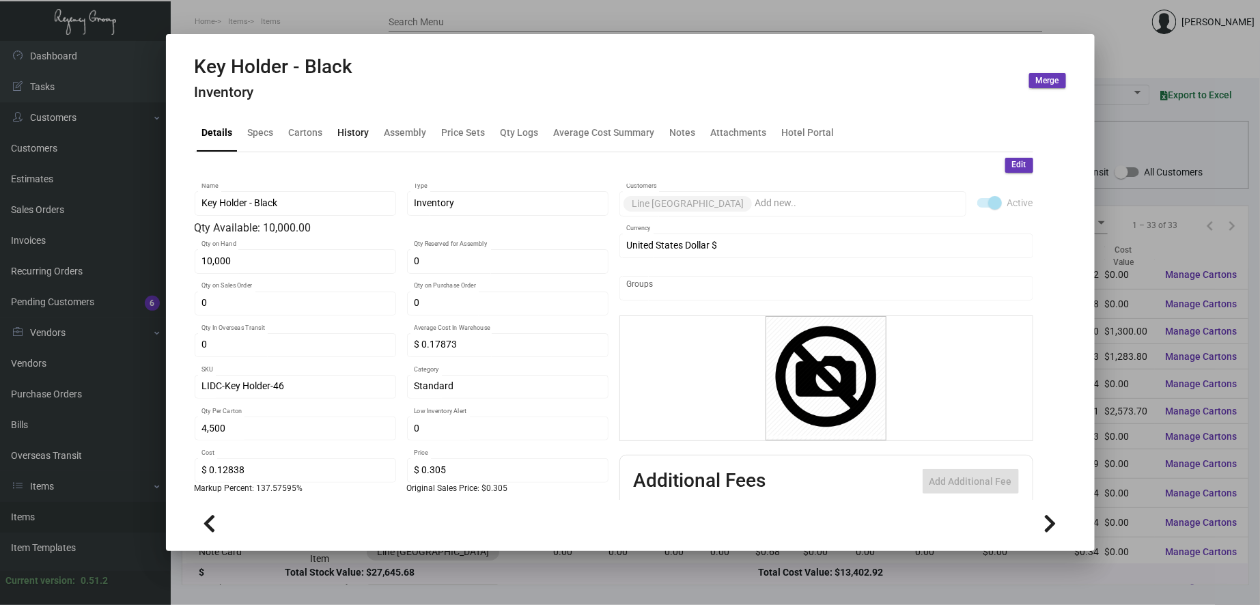
click at [359, 133] on div "History" at bounding box center [353, 133] width 31 height 14
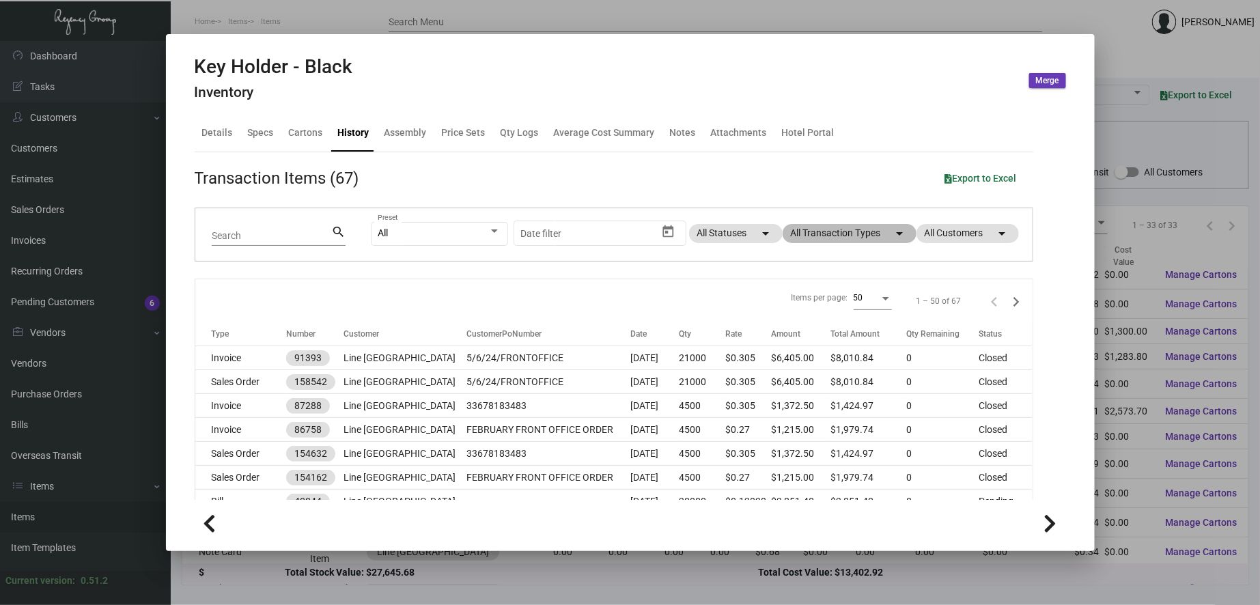
click at [820, 237] on mat-chip "All Transaction Types arrow_drop_down" at bounding box center [850, 233] width 134 height 19
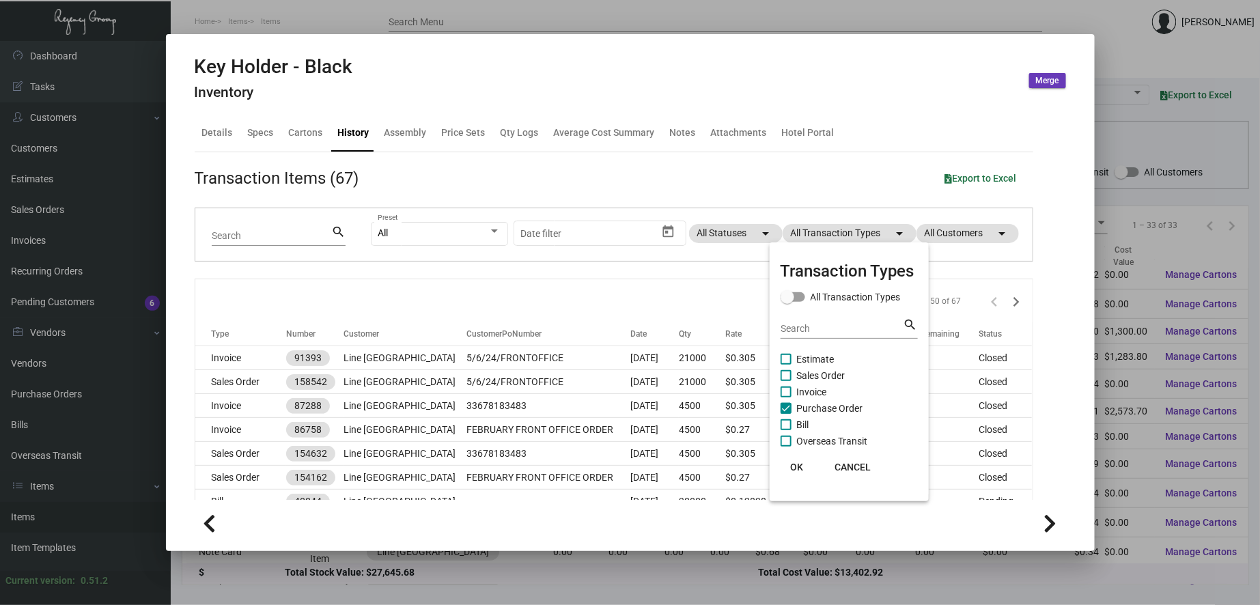
click at [820, 406] on span "Purchase Order" at bounding box center [830, 408] width 66 height 16
click at [786, 414] on input "Purchase Order" at bounding box center [785, 414] width 1 height 1
click at [820, 411] on span "Purchase Order" at bounding box center [830, 408] width 66 height 16
click at [786, 414] on input "Purchase Order" at bounding box center [785, 414] width 1 height 1
checkbox input "true"
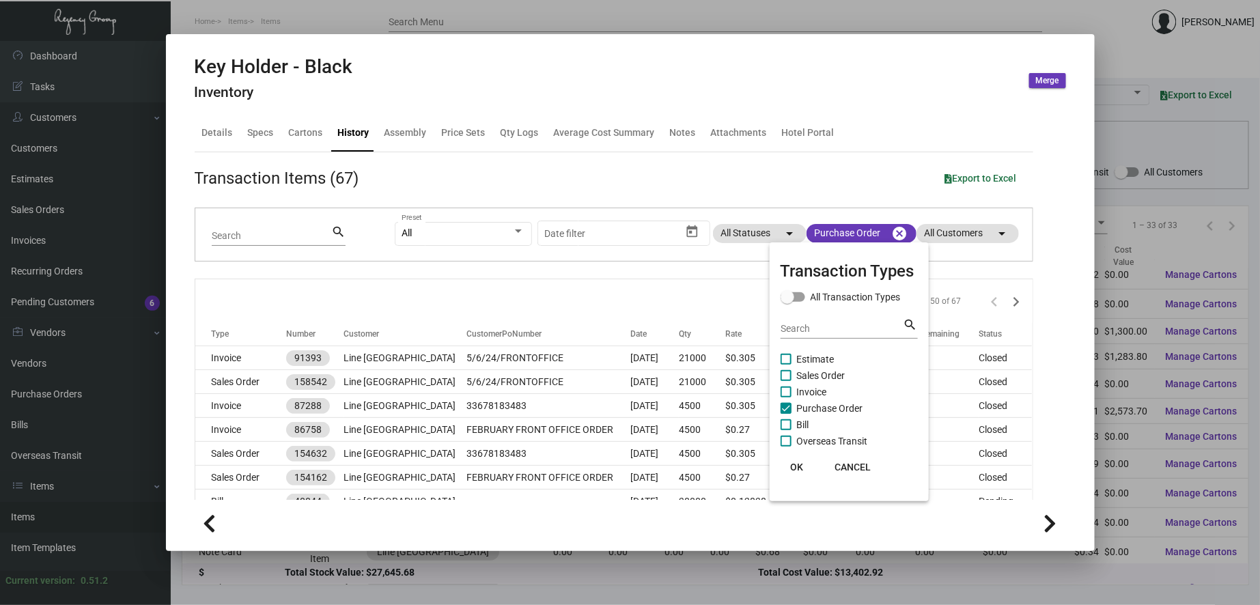
click at [806, 467] on button "OK" at bounding box center [797, 467] width 44 height 25
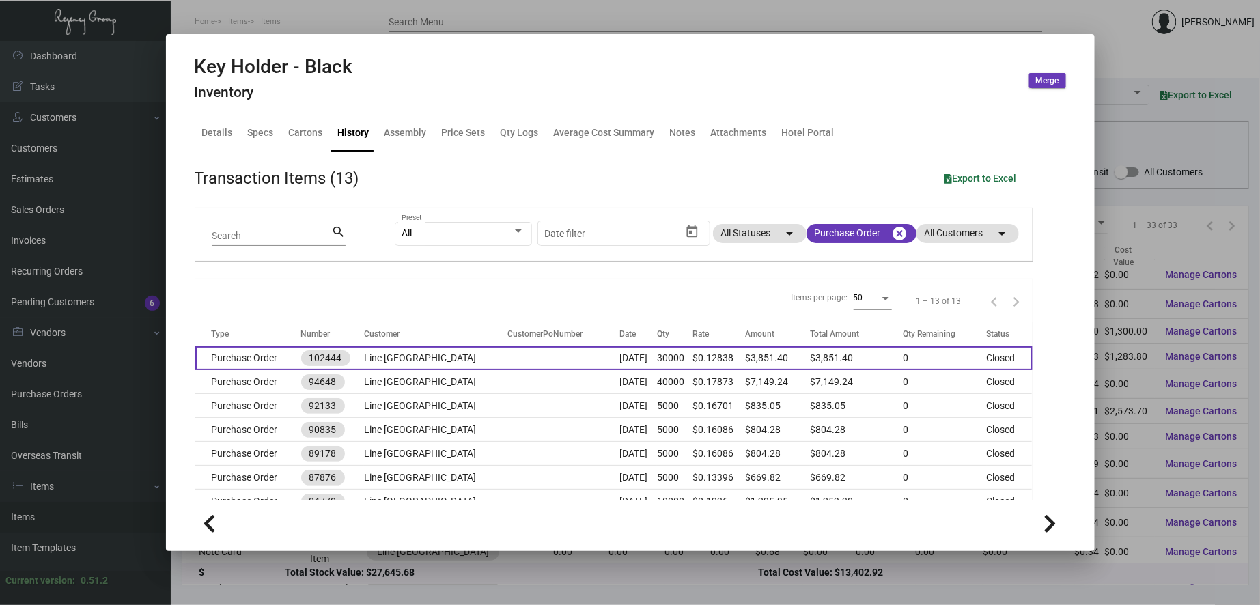
click at [508, 358] on td at bounding box center [563, 358] width 112 height 24
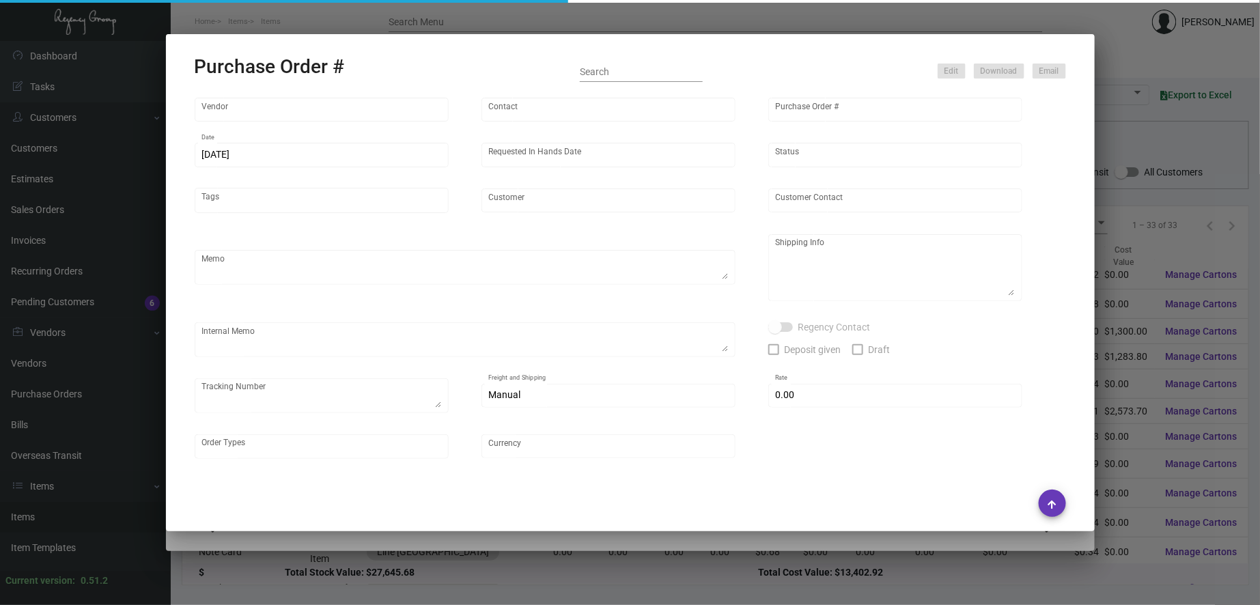
type input "[PERSON_NAME] Envelope Company"
type input "[PERSON_NAME]"
type input "102444"
type input "[DATE]"
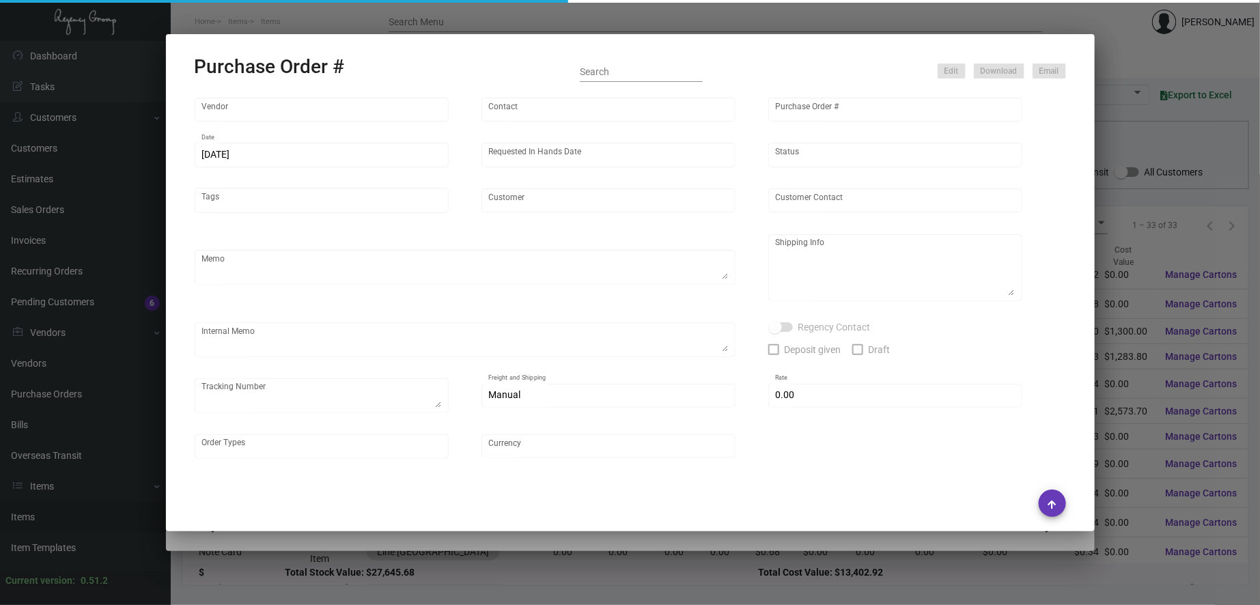
type input "Line [GEOGRAPHIC_DATA]"
type textarea "PLEASE SEND PDF PROOFS TO OUR ART TEAM ; [EMAIL_ADDRESS][DOMAIN_NAME] WITH ME I…"
type textarea "Regency Group NJ - [PERSON_NAME] [STREET_ADDRESS]"
type textarea "12.1 - Proofs sent over; APPROVED. 12.6 - Vendor noted that paper has arrived a…"
checkbox input "true"
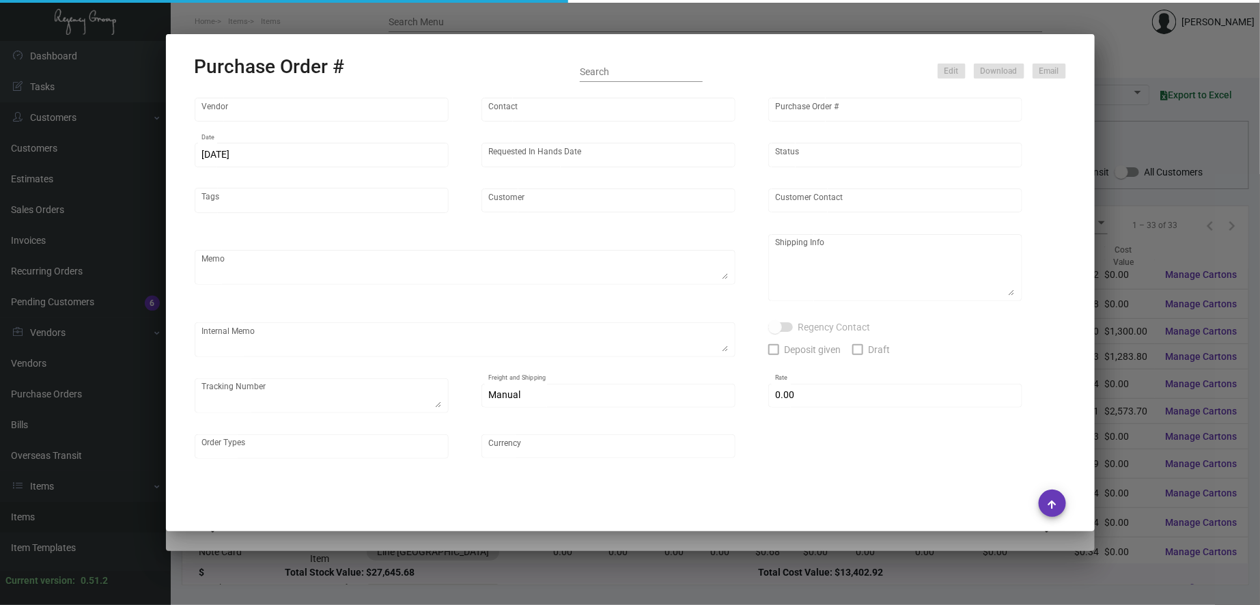
type input "$ 0.00"
type input "United States Dollar $"
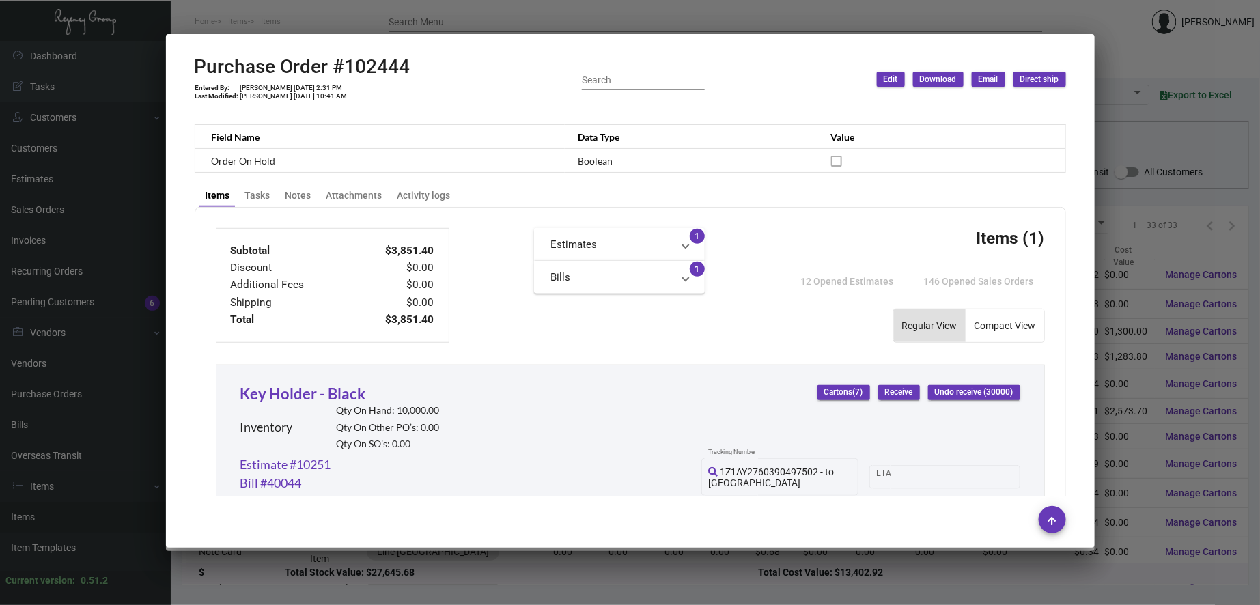
scroll to position [379, 0]
click at [465, 16] on div at bounding box center [630, 302] width 1260 height 605
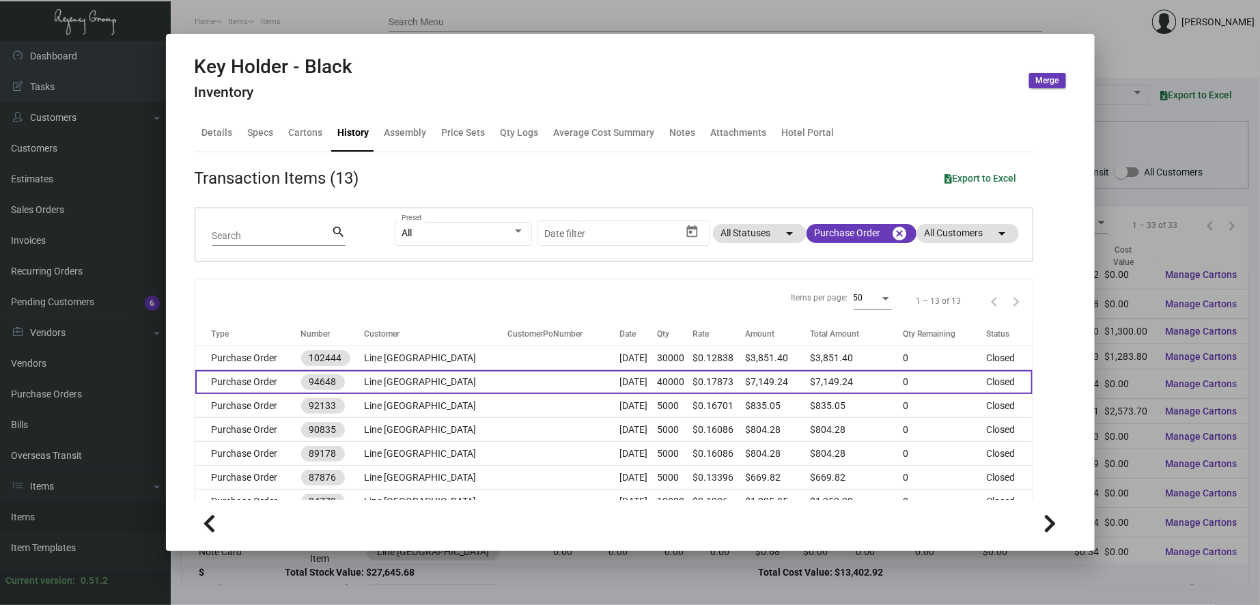
click at [353, 387] on td "94648" at bounding box center [332, 382] width 63 height 24
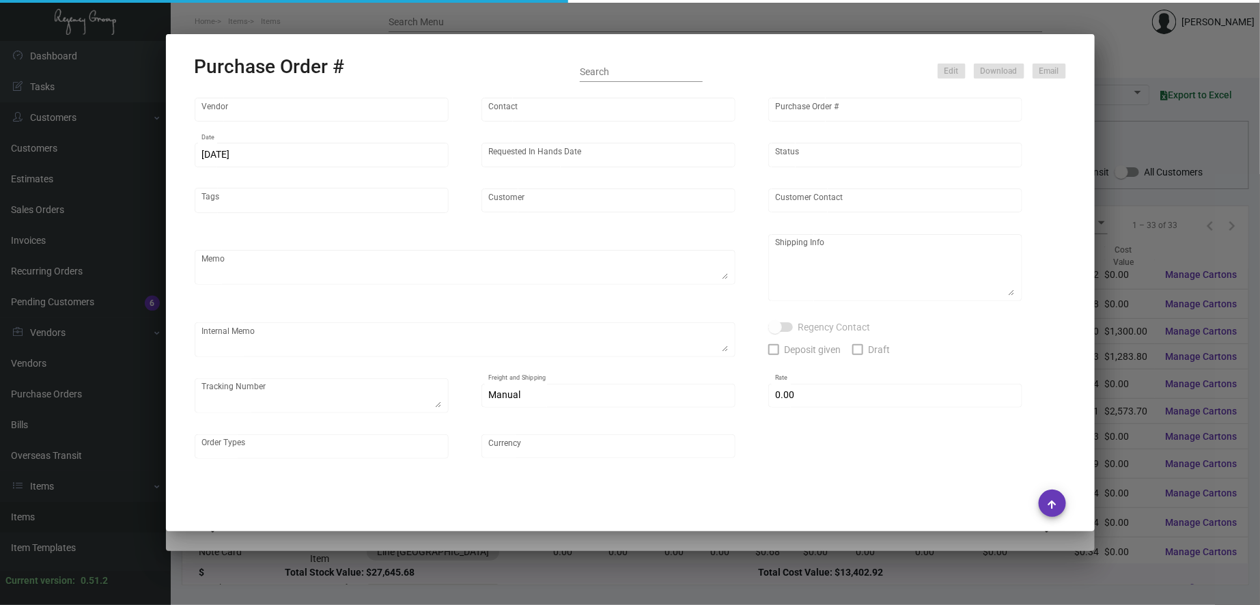
type input "[DOMAIN_NAME]"
type input "N/A N/A"
type input "94648"
type input "[DATE]"
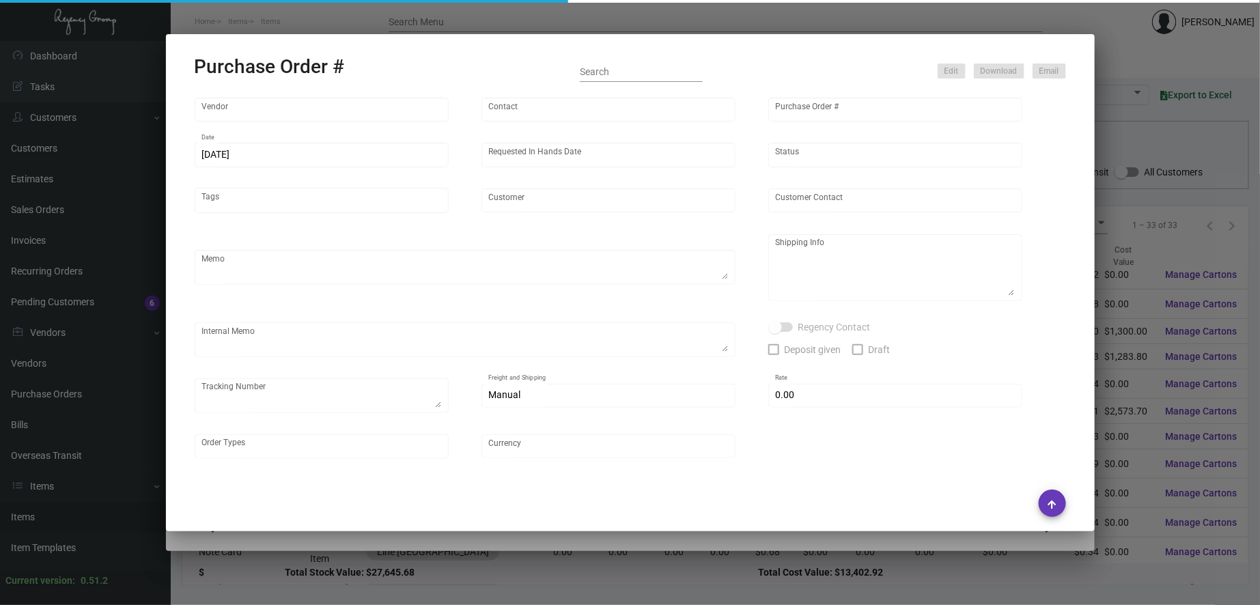
type input "Line [GEOGRAPHIC_DATA]"
type textarea "Order Number ENV333563163"
type textarea "Regency Group LA [STREET_ADDRESS]"
checkbox input "true"
type textarea "391052946268 391052947757 391052949131 391052950054 391052951186 391052953616 3…"
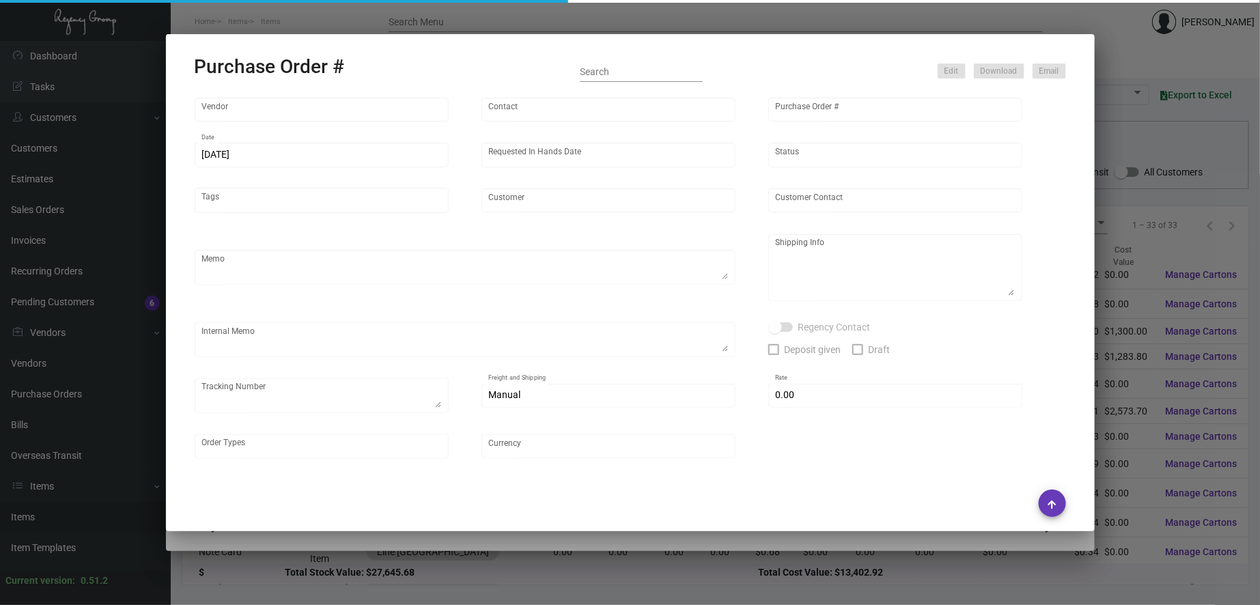
type input "$ 0.00"
type input "United States Dollar $"
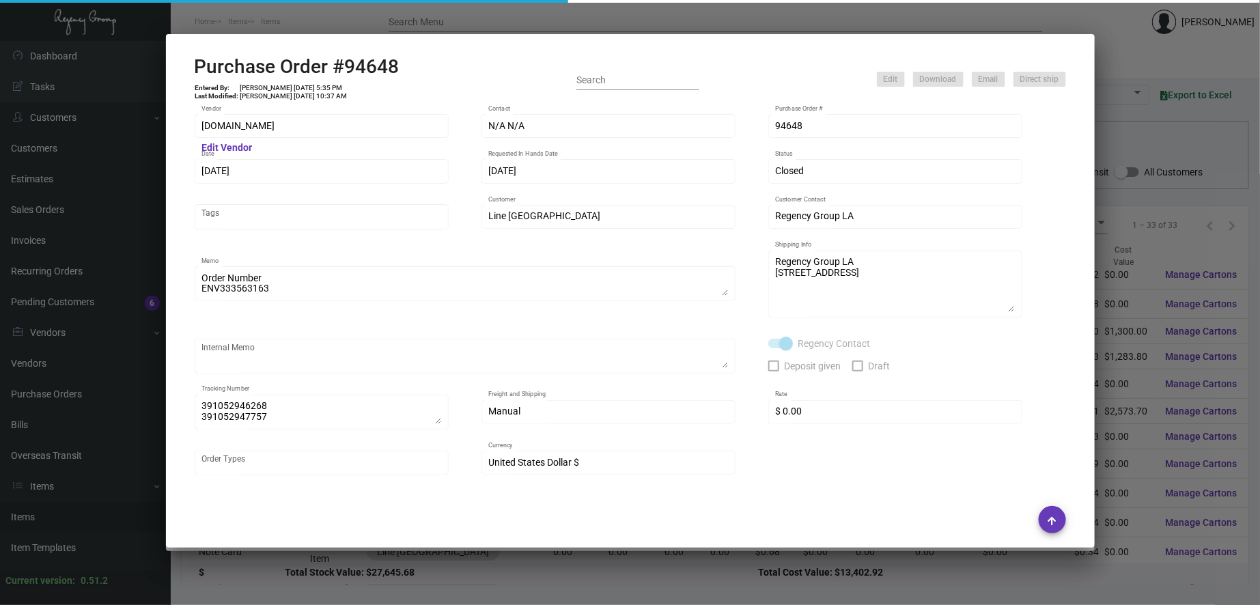
click at [456, 24] on div at bounding box center [630, 302] width 1260 height 605
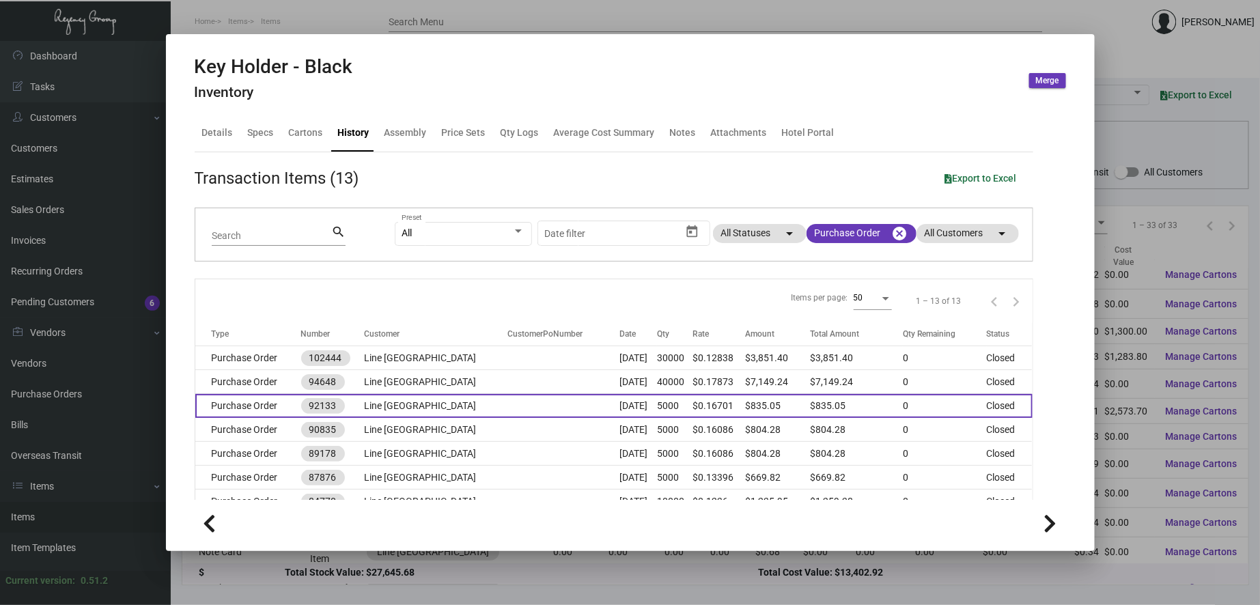
click at [697, 408] on td "$0.16701" at bounding box center [719, 406] width 53 height 24
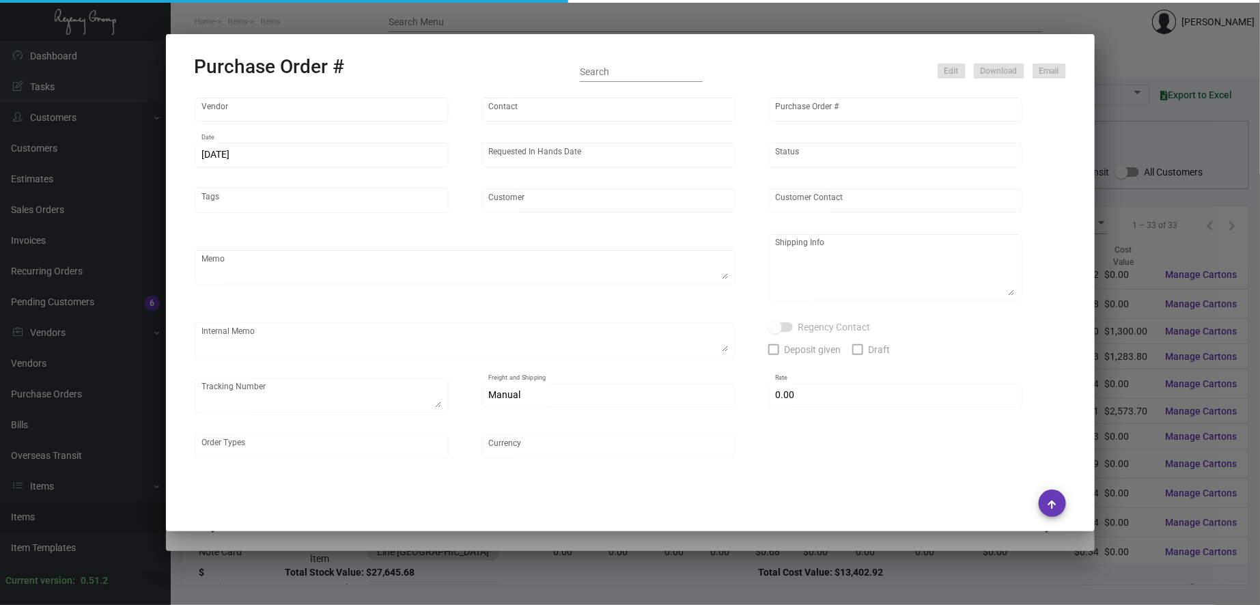
type input "[DOMAIN_NAME]"
type input "[PERSON_NAME] CS Manager"
type input "92133"
type input "[DATE]"
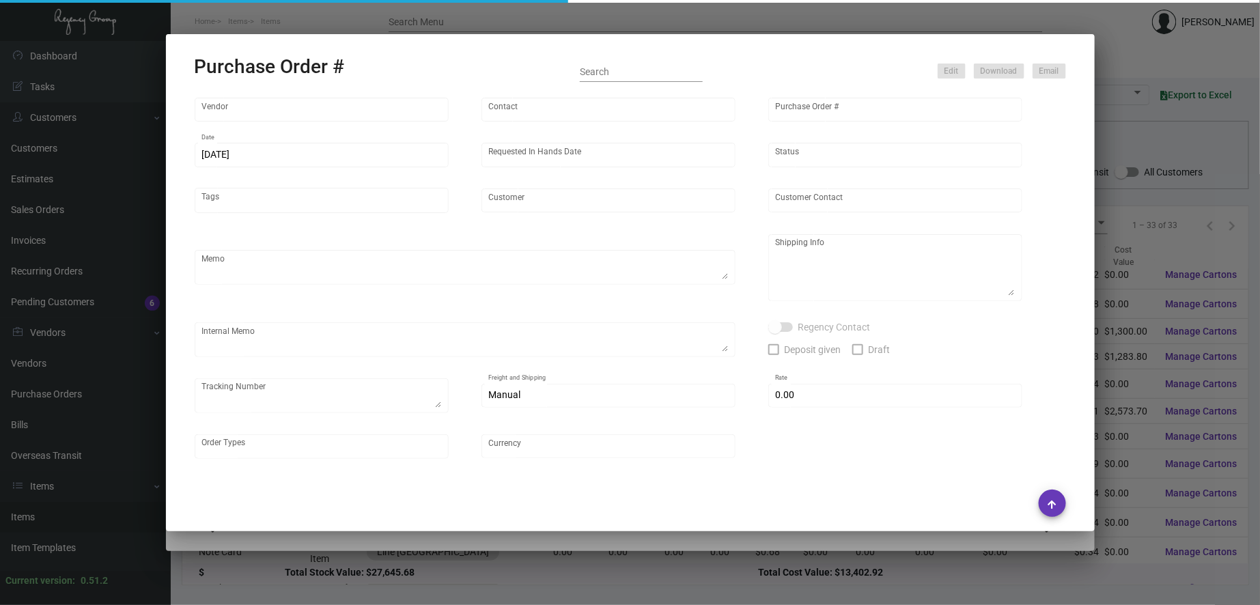
type input "Line [GEOGRAPHIC_DATA]"
type input "[PERSON_NAME]"
type textarea "ENV333530843"
type textarea "Line [GEOGRAPHIC_DATA] - [PERSON_NAME] [STREET_ADDRESS][US_STATE]"
type input "$ 0.00"
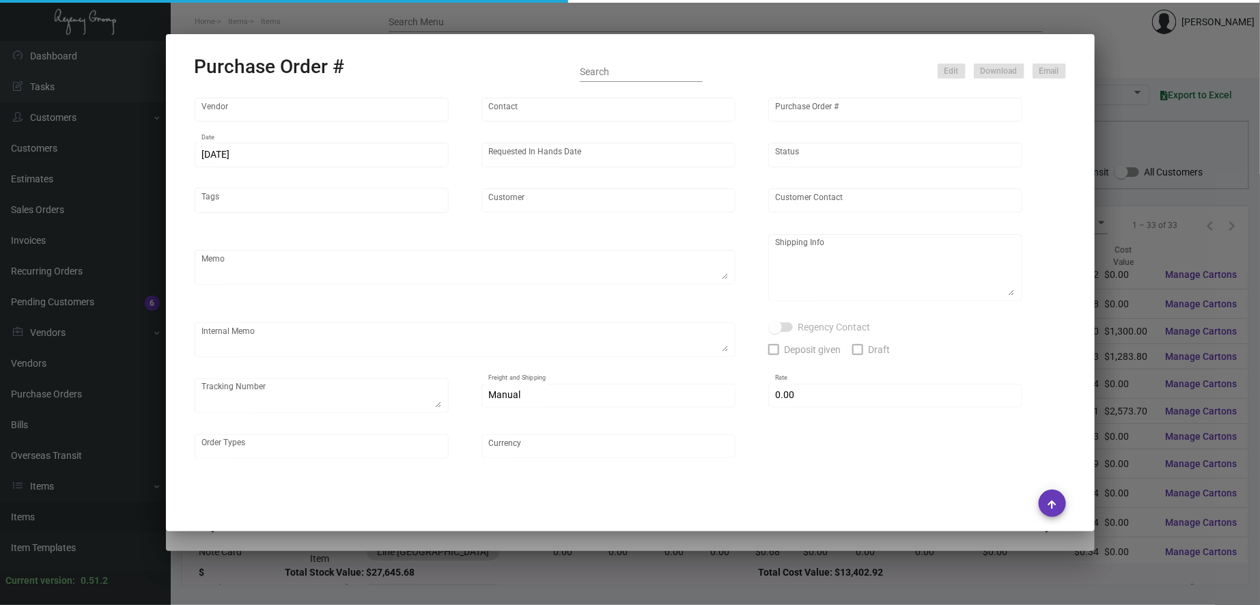
type input "United States Dollar $"
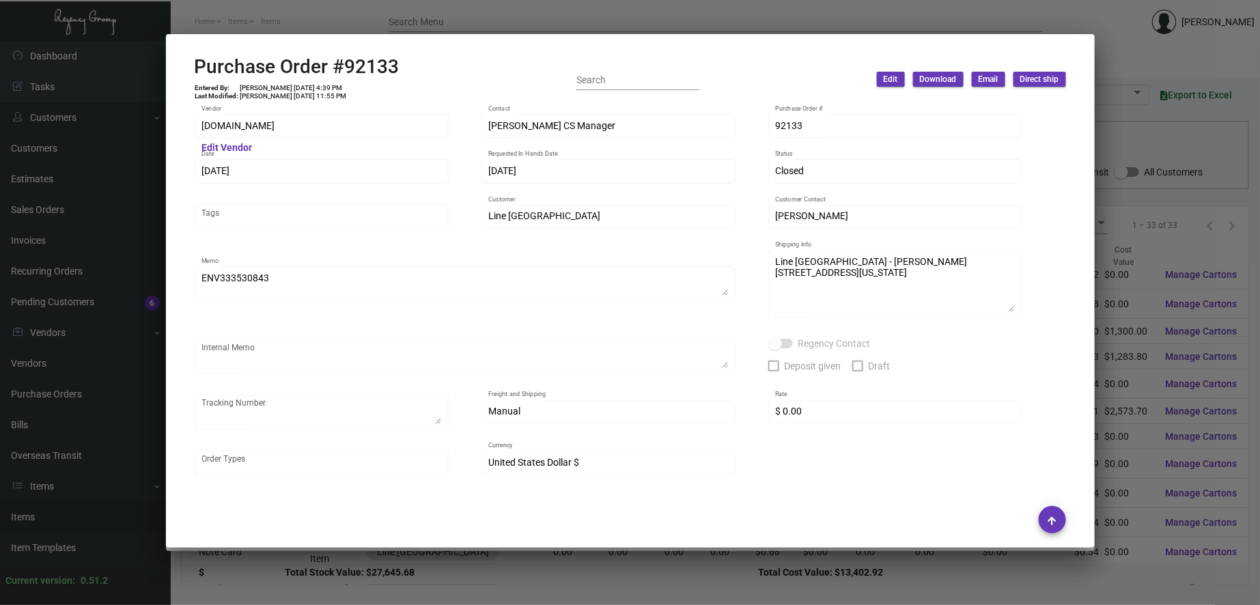
click at [754, 3] on div at bounding box center [630, 302] width 1260 height 605
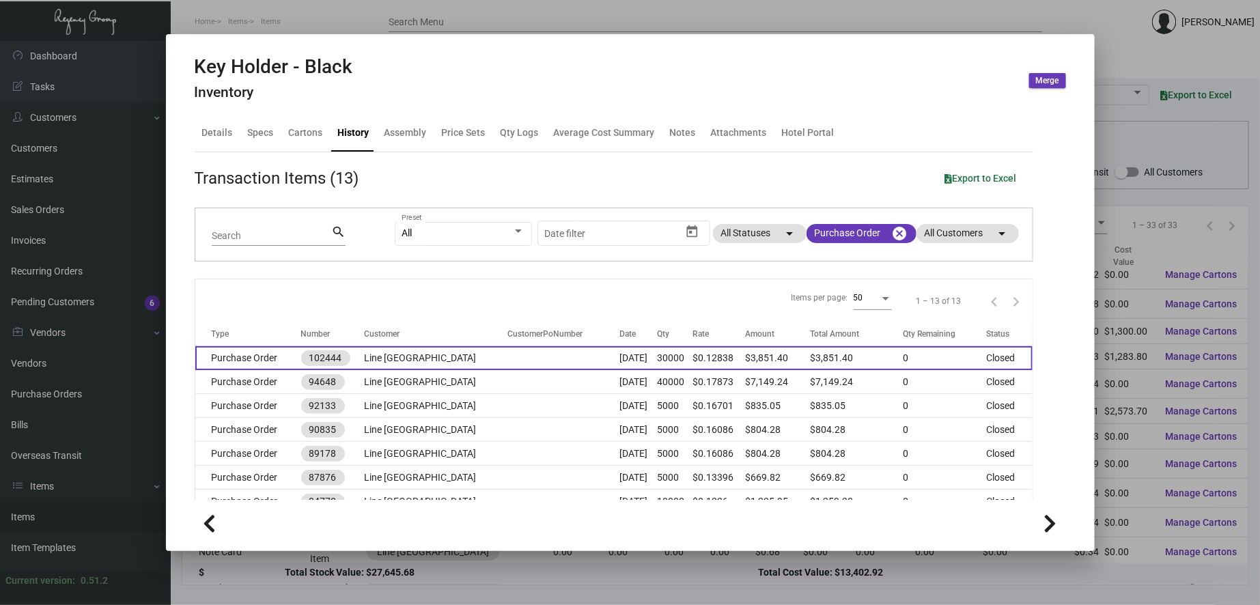
click at [693, 363] on td "$0.12838" at bounding box center [719, 358] width 53 height 24
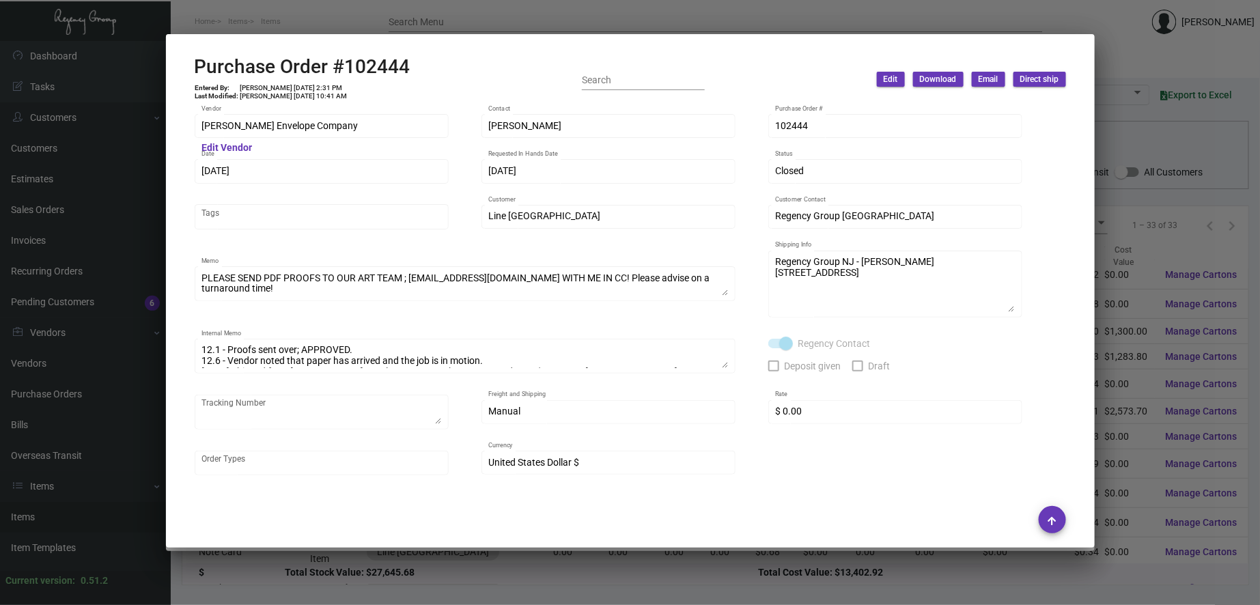
click at [709, 21] on div at bounding box center [630, 302] width 1260 height 605
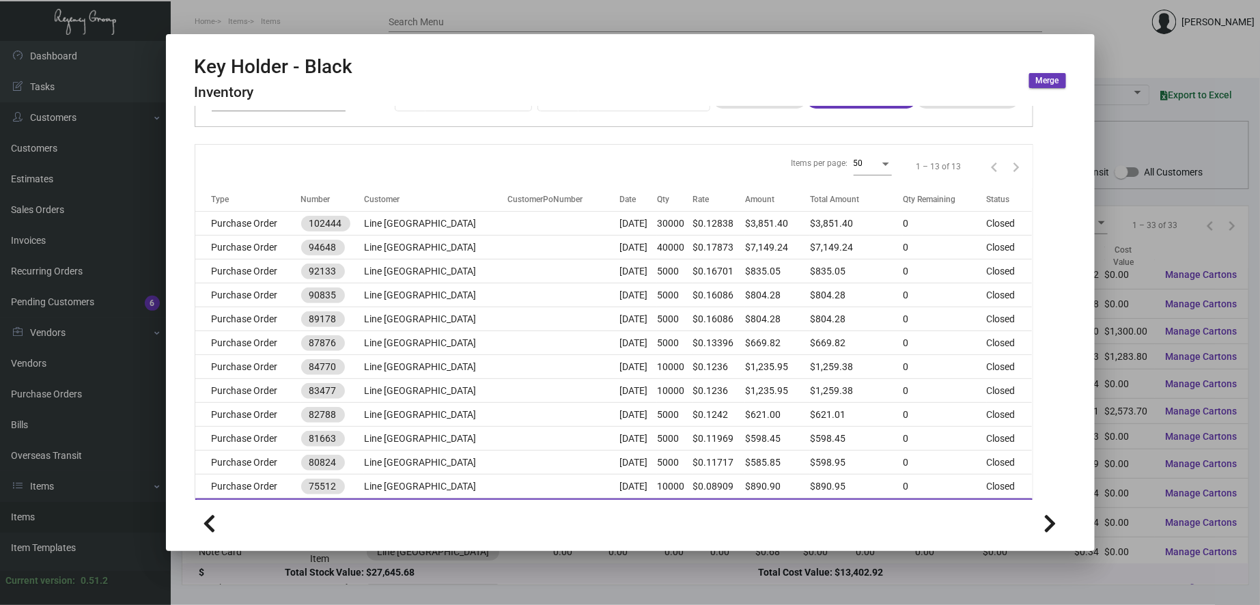
scroll to position [189, 0]
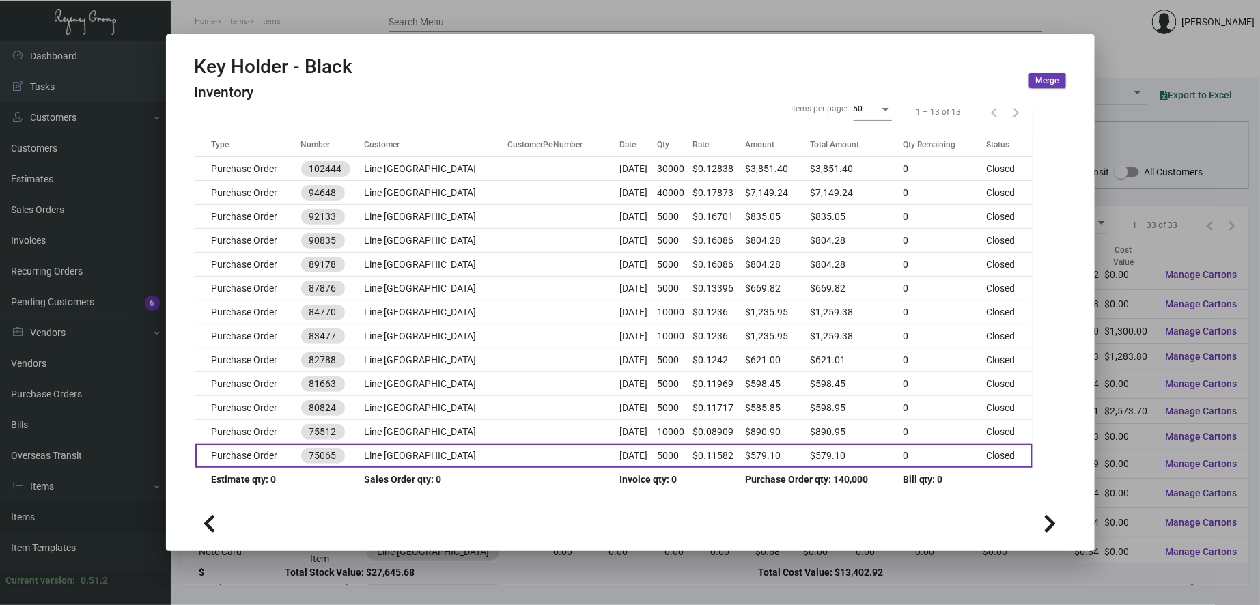
click at [430, 456] on td "Line [GEOGRAPHIC_DATA]" at bounding box center [435, 456] width 143 height 24
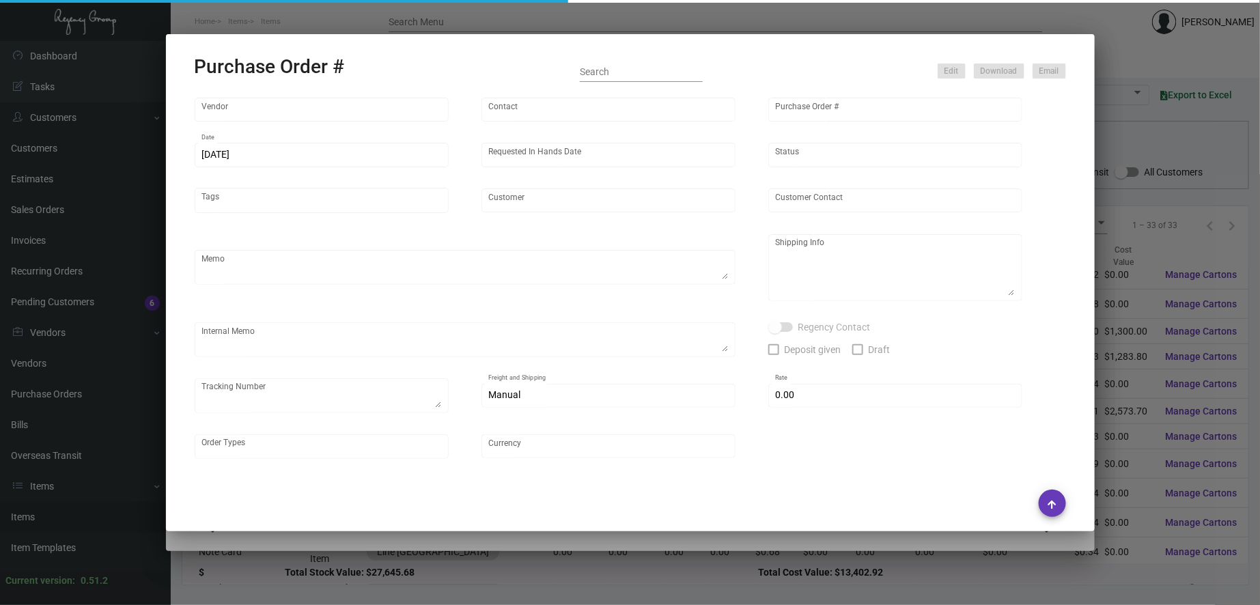
type input "[DOMAIN_NAME]"
type input "N/A N/A"
type input "75065"
type input "[DATE]"
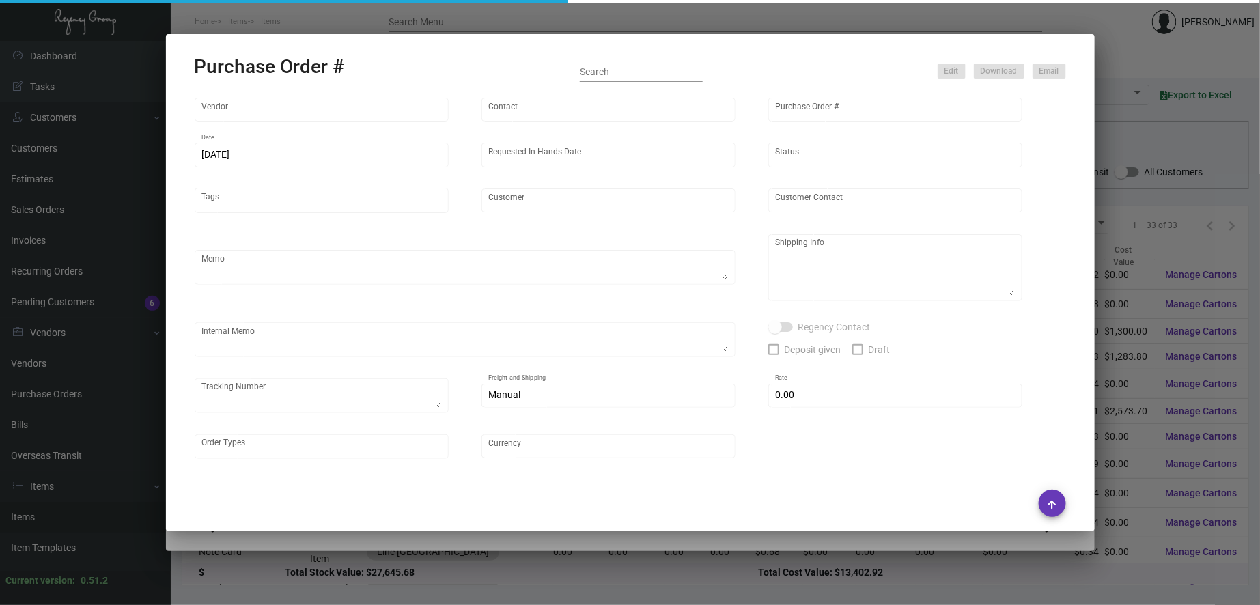
type input "Line [GEOGRAPHIC_DATA]"
type input "[PERSON_NAME]"
type textarea "Order Number ENV32164970 Subtotal: 699.95 Sales Tax: 0 Shipping: 12.15 Loyalty …"
type textarea "Line [GEOGRAPHIC_DATA] [STREET_ADDRESS][US_STATE] Attn: [PERSON_NAME]"
type input "$ 0.00"
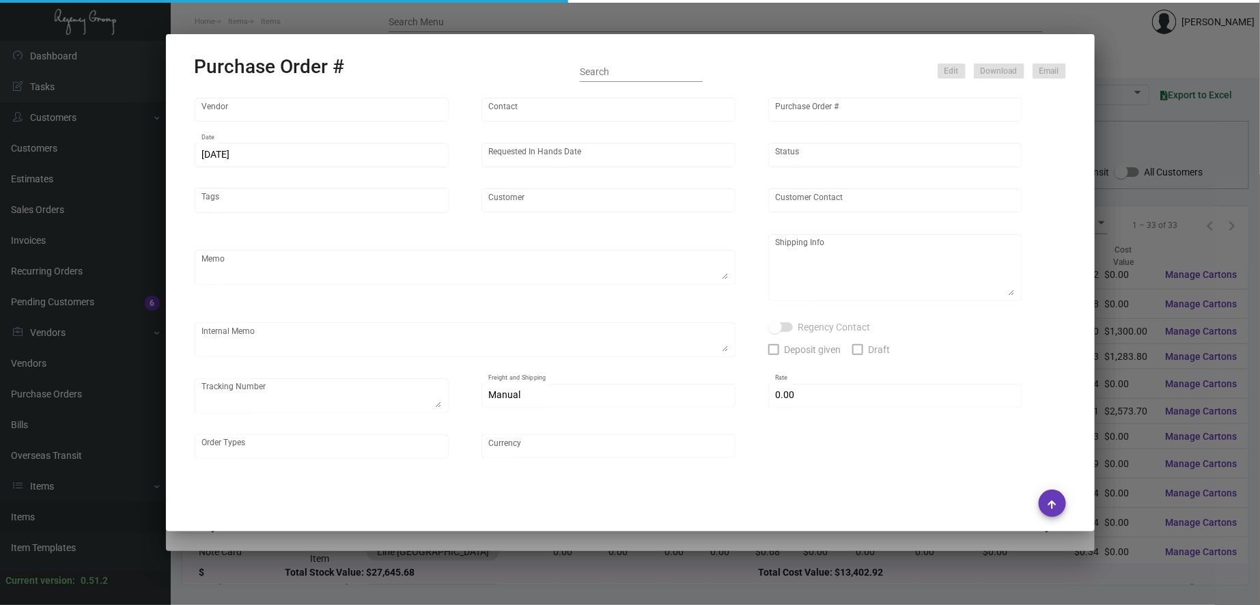
type input "United States Dollar $"
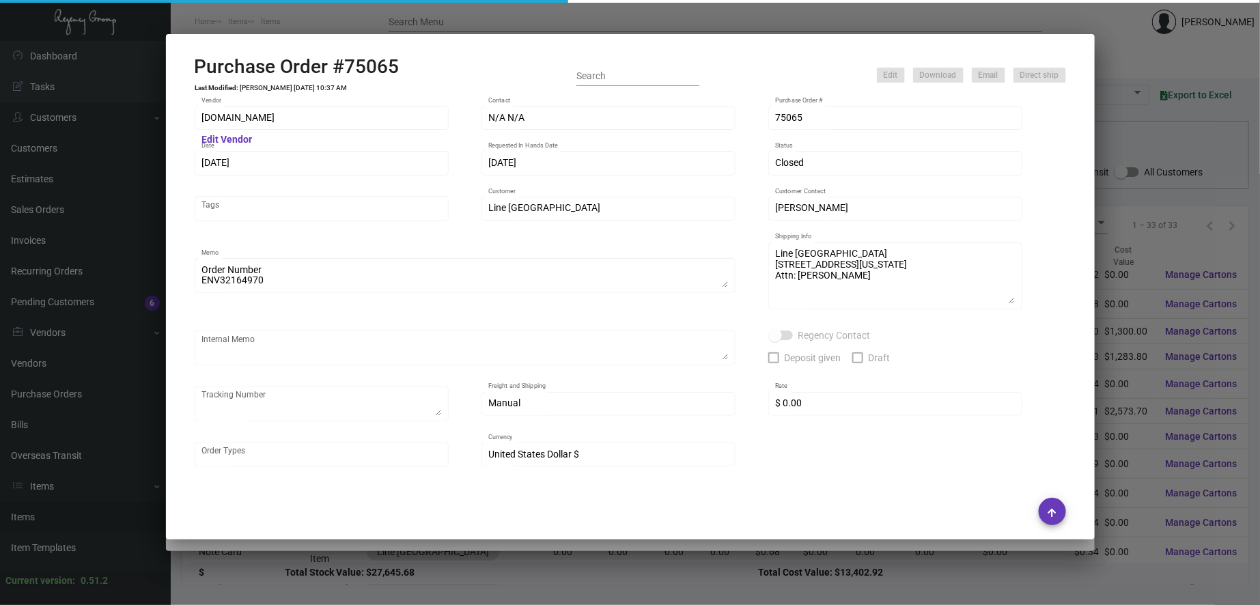
click at [507, 22] on div at bounding box center [630, 302] width 1260 height 605
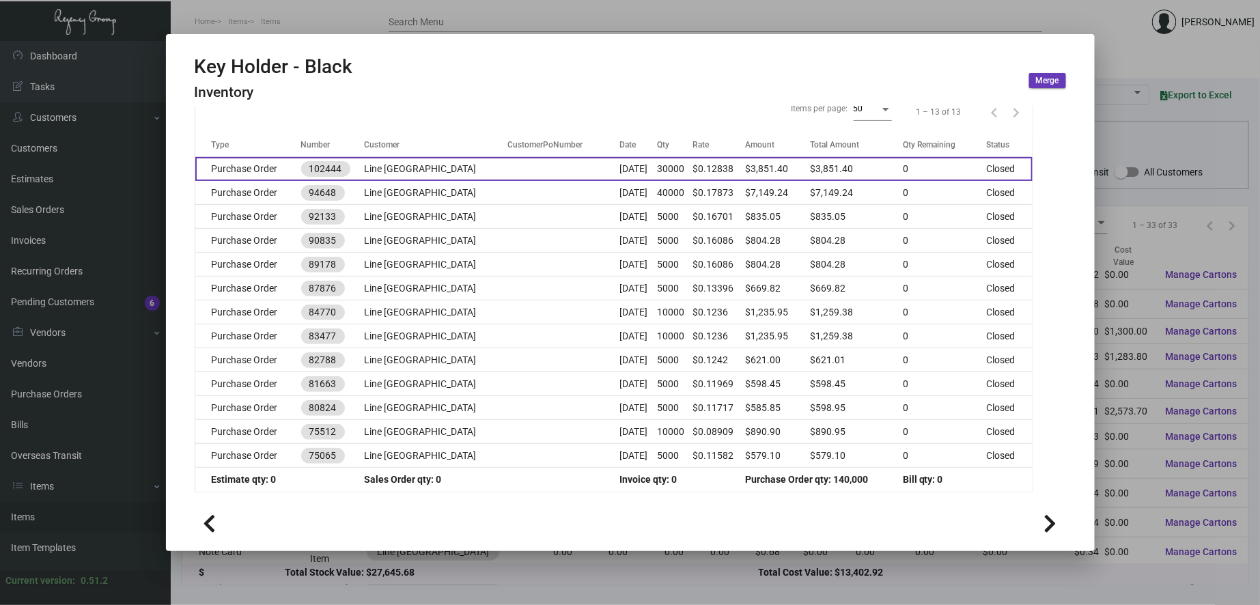
click at [382, 163] on td "Line [GEOGRAPHIC_DATA]" at bounding box center [435, 169] width 143 height 24
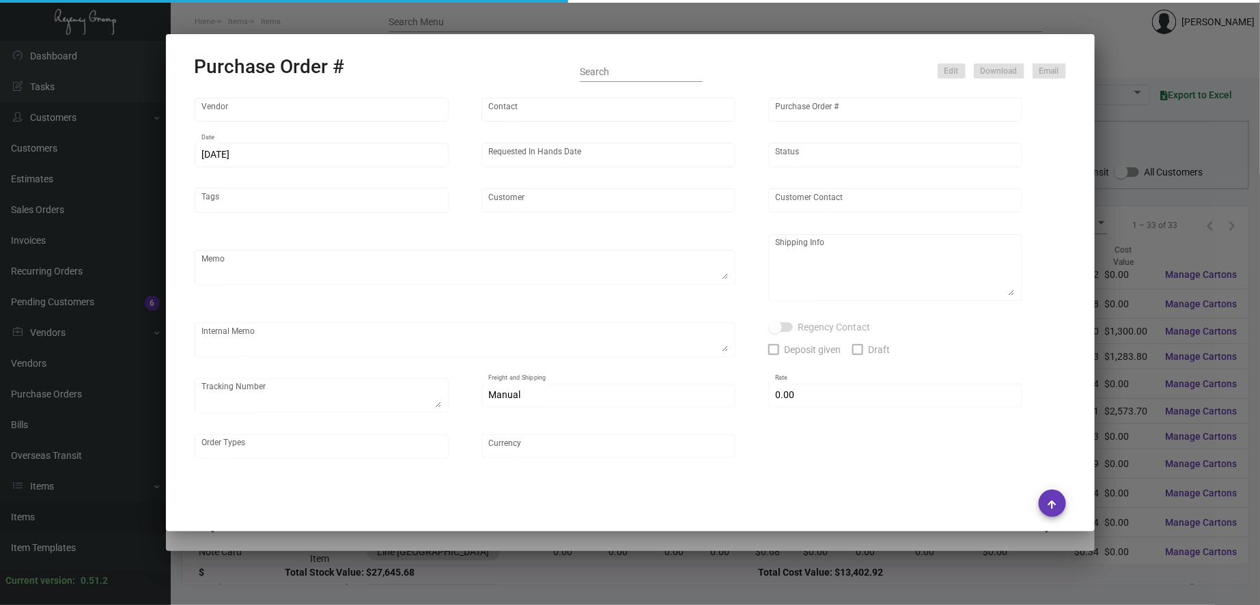
type input "[PERSON_NAME] Envelope Company"
type input "[PERSON_NAME]"
type input "102444"
type input "[DATE]"
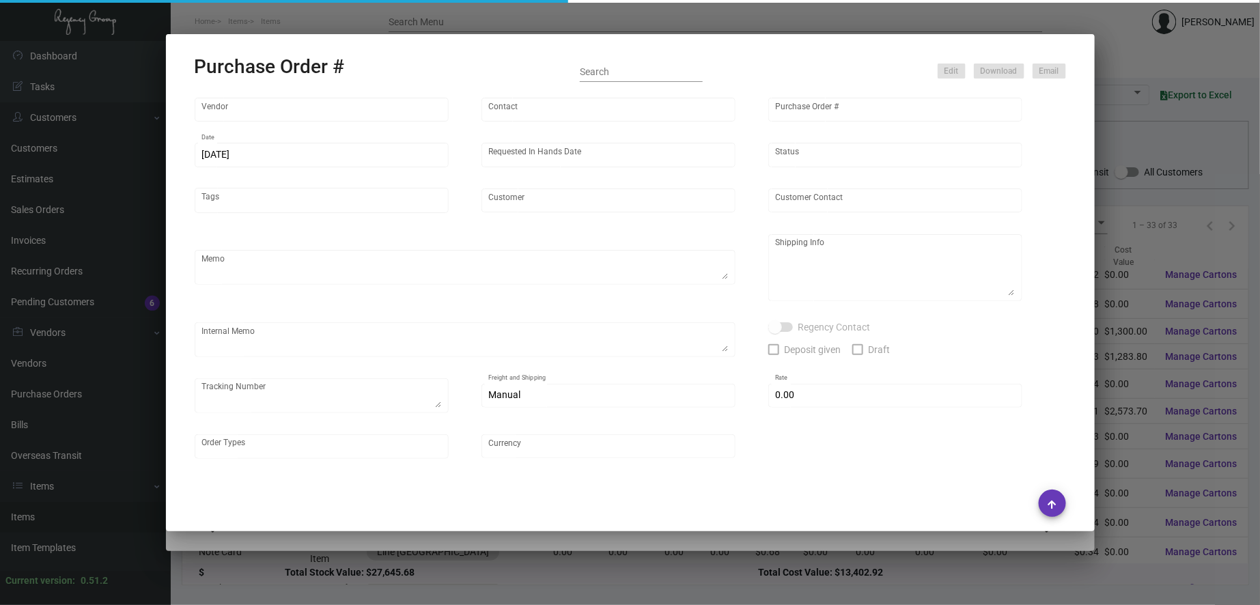
type input "Line [GEOGRAPHIC_DATA]"
type textarea "PLEASE SEND PDF PROOFS TO OUR ART TEAM ; [EMAIL_ADDRESS][DOMAIN_NAME] WITH ME I…"
type textarea "Regency Group NJ - [PERSON_NAME] [STREET_ADDRESS]"
type textarea "12.1 - Proofs sent over; APPROVED. 12.6 - Vendor noted that paper has arrived a…"
checkbox input "true"
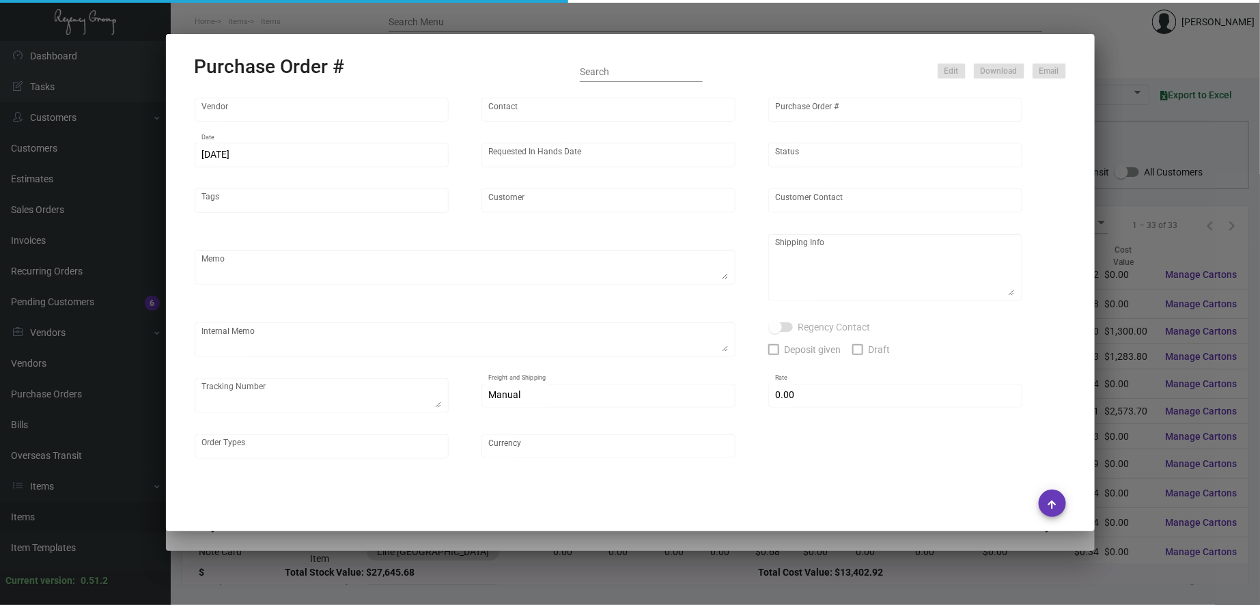
type input "$ 0.00"
type input "United States Dollar $"
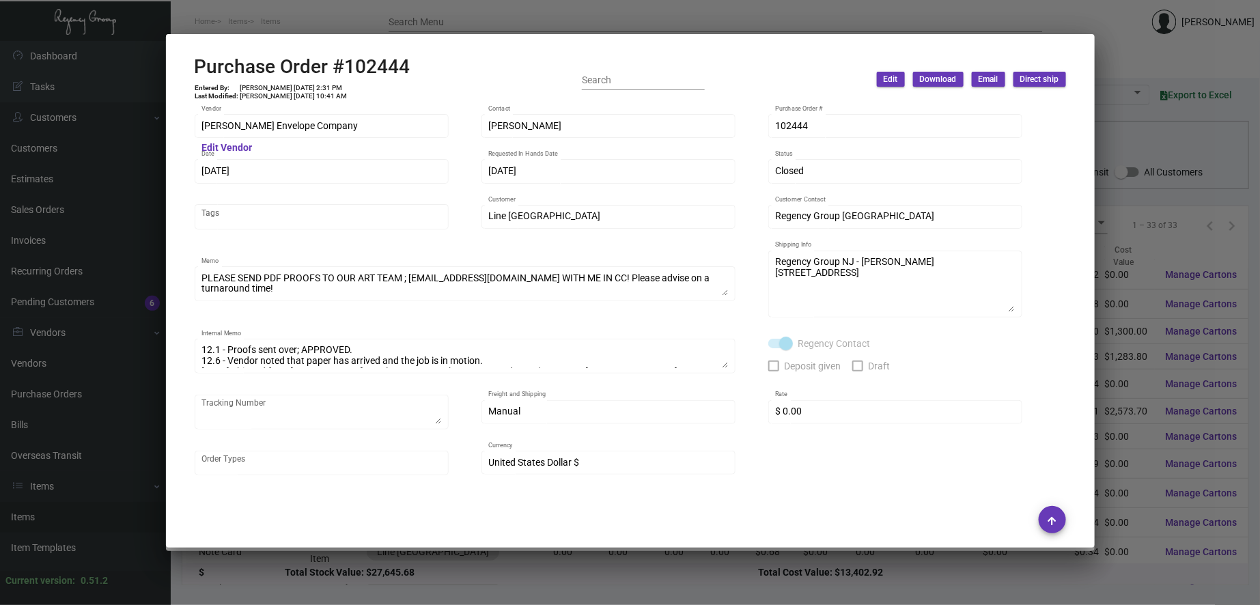
click at [380, 67] on h2 "Purchase Order #102444" at bounding box center [303, 66] width 216 height 23
copy h2 "102444"
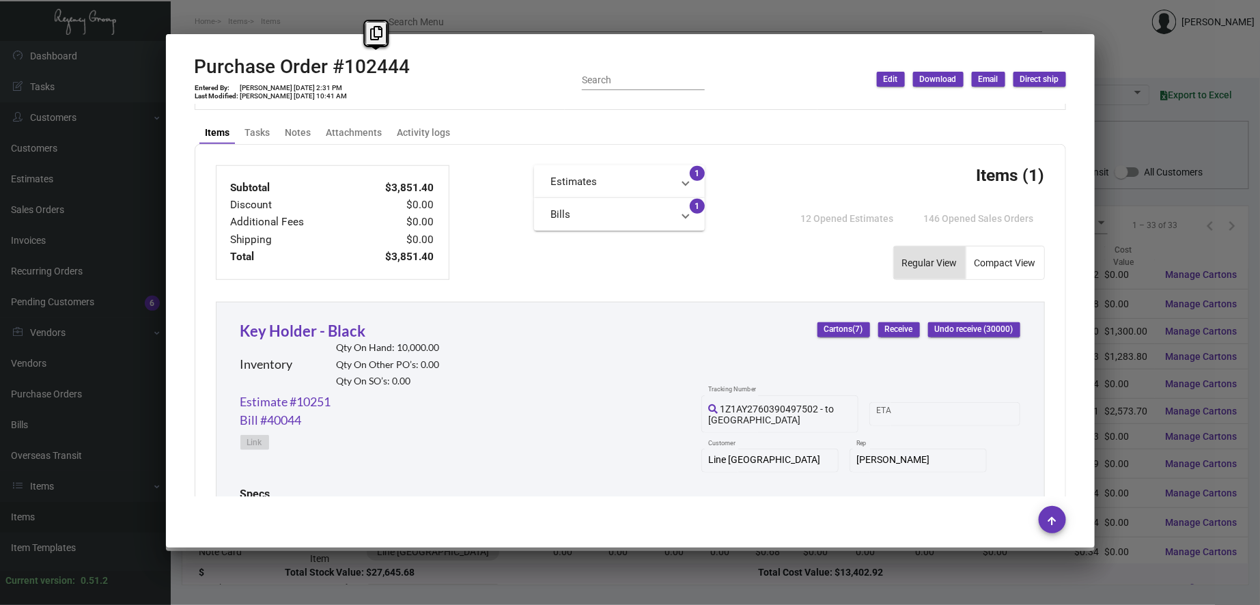
scroll to position [733, 0]
